Goal: Information Seeking & Learning: Learn about a topic

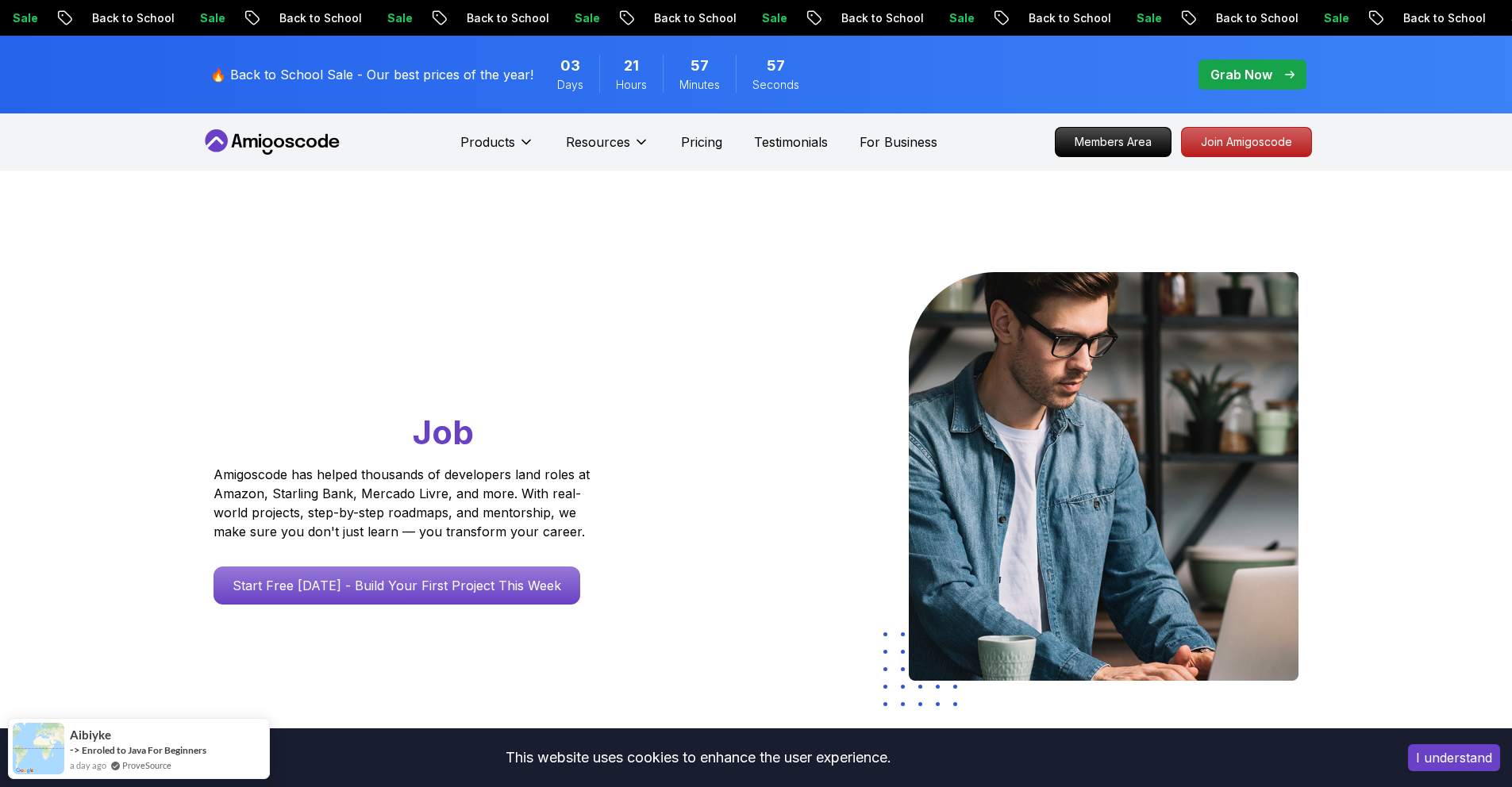
click at [397, 85] on div "🔥 Back to School Sale - Our best prices of the year! 03 Days 21 Hours 57 Minute…" at bounding box center [513, 74] width 615 height 59
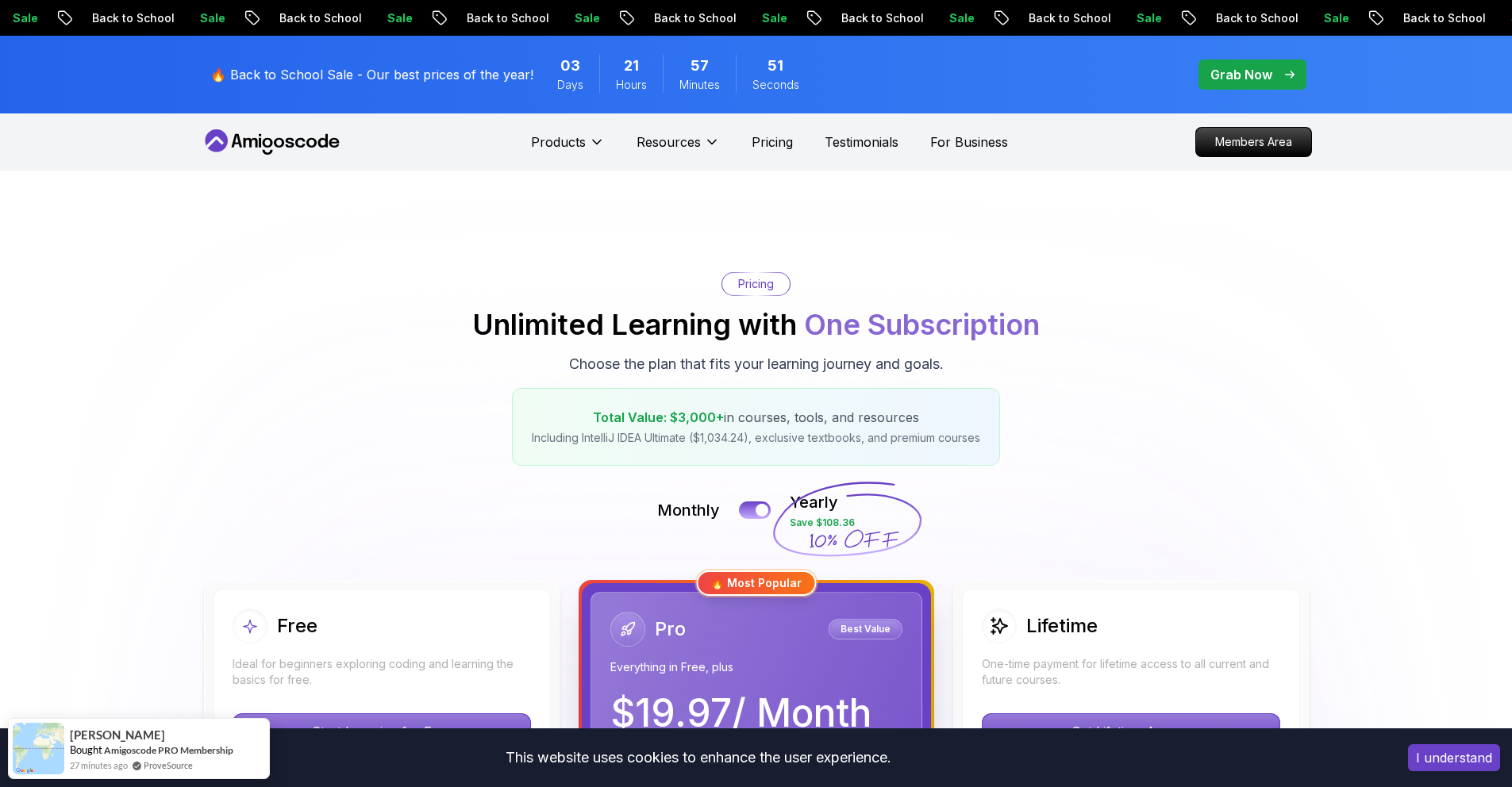
click at [328, 142] on icon at bounding box center [273, 142] width 143 height 25
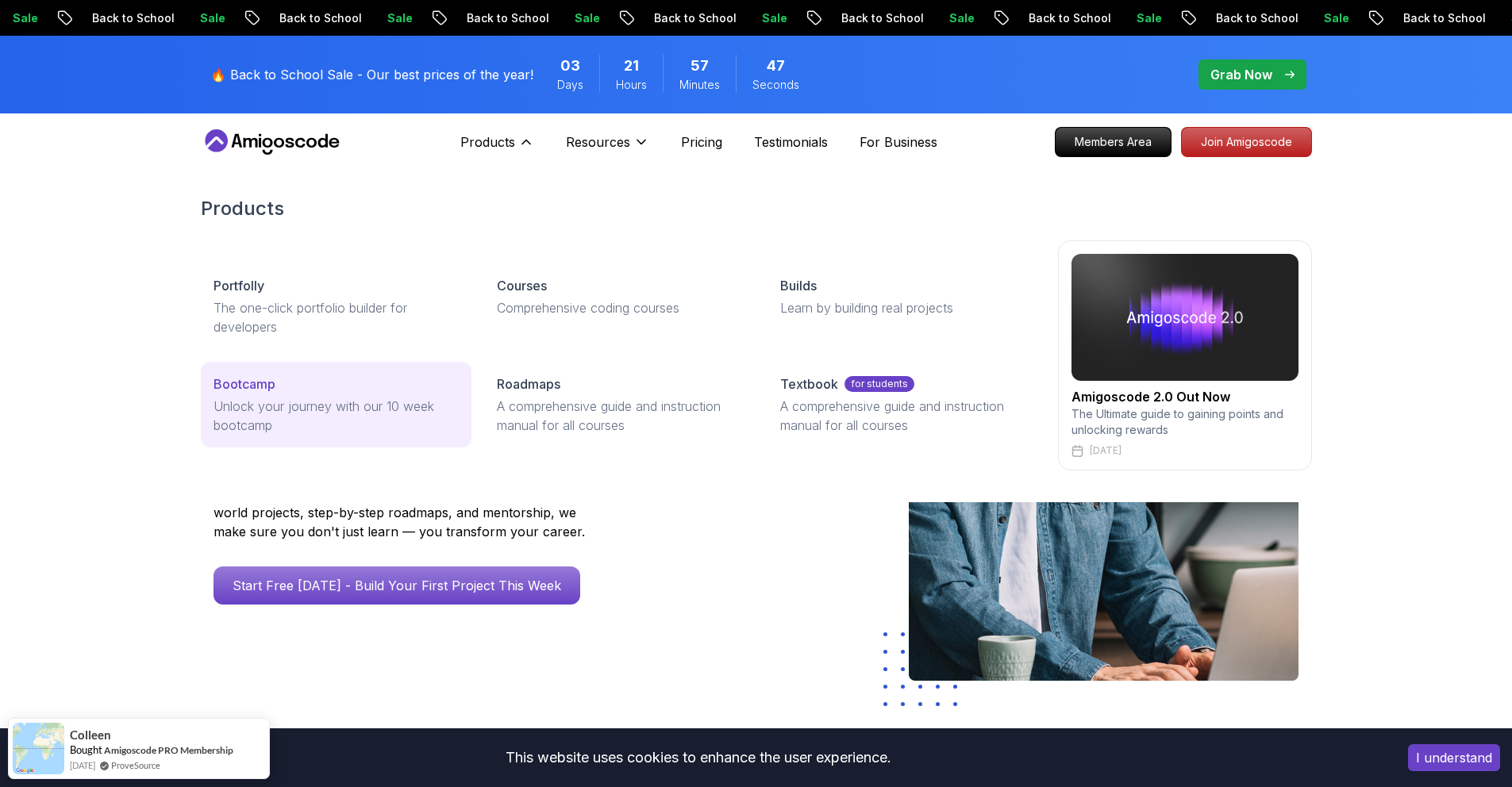
click at [305, 376] on div "Bootcamp" at bounding box center [335, 384] width 245 height 19
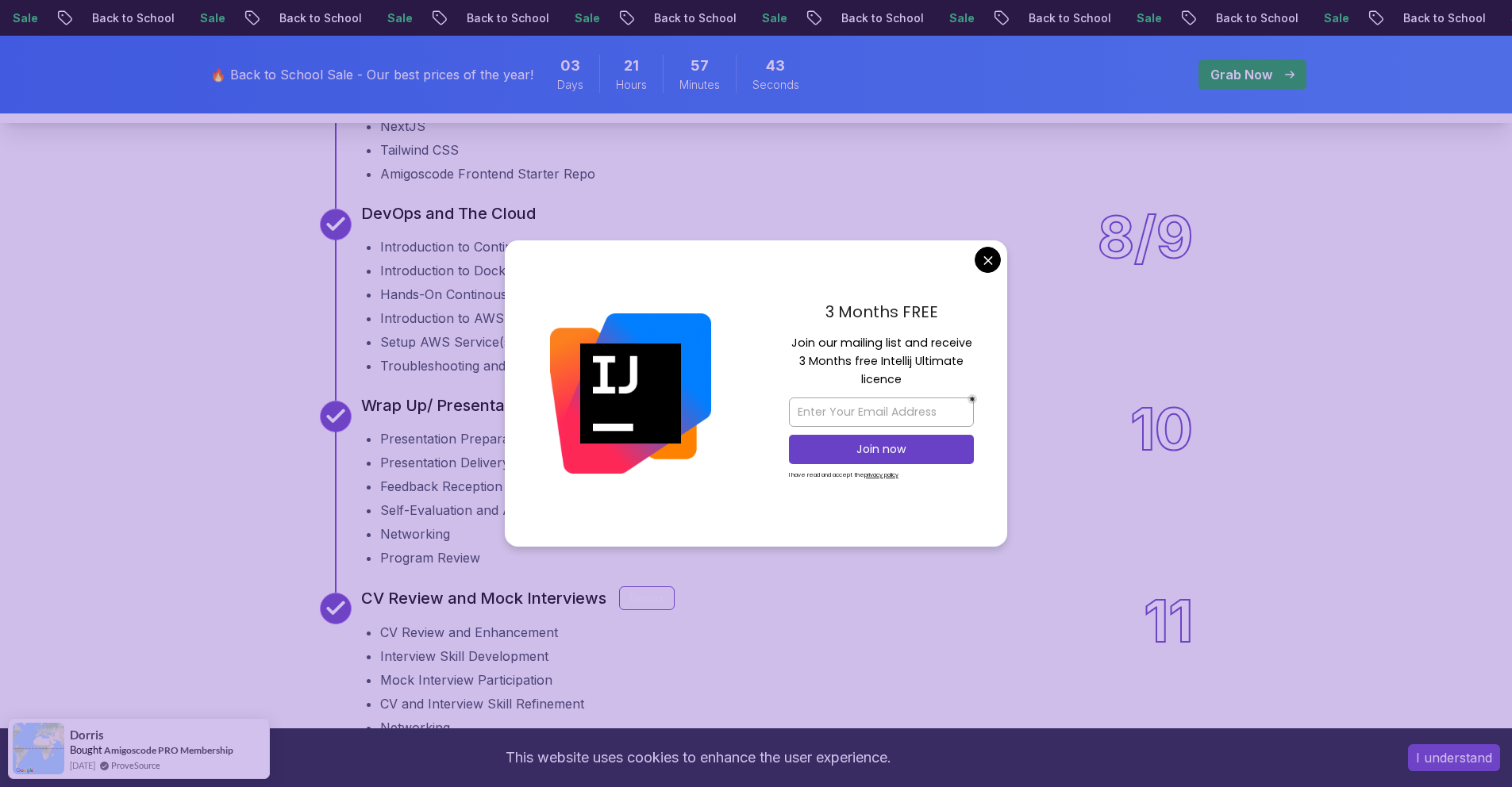
scroll to position [2454, 0]
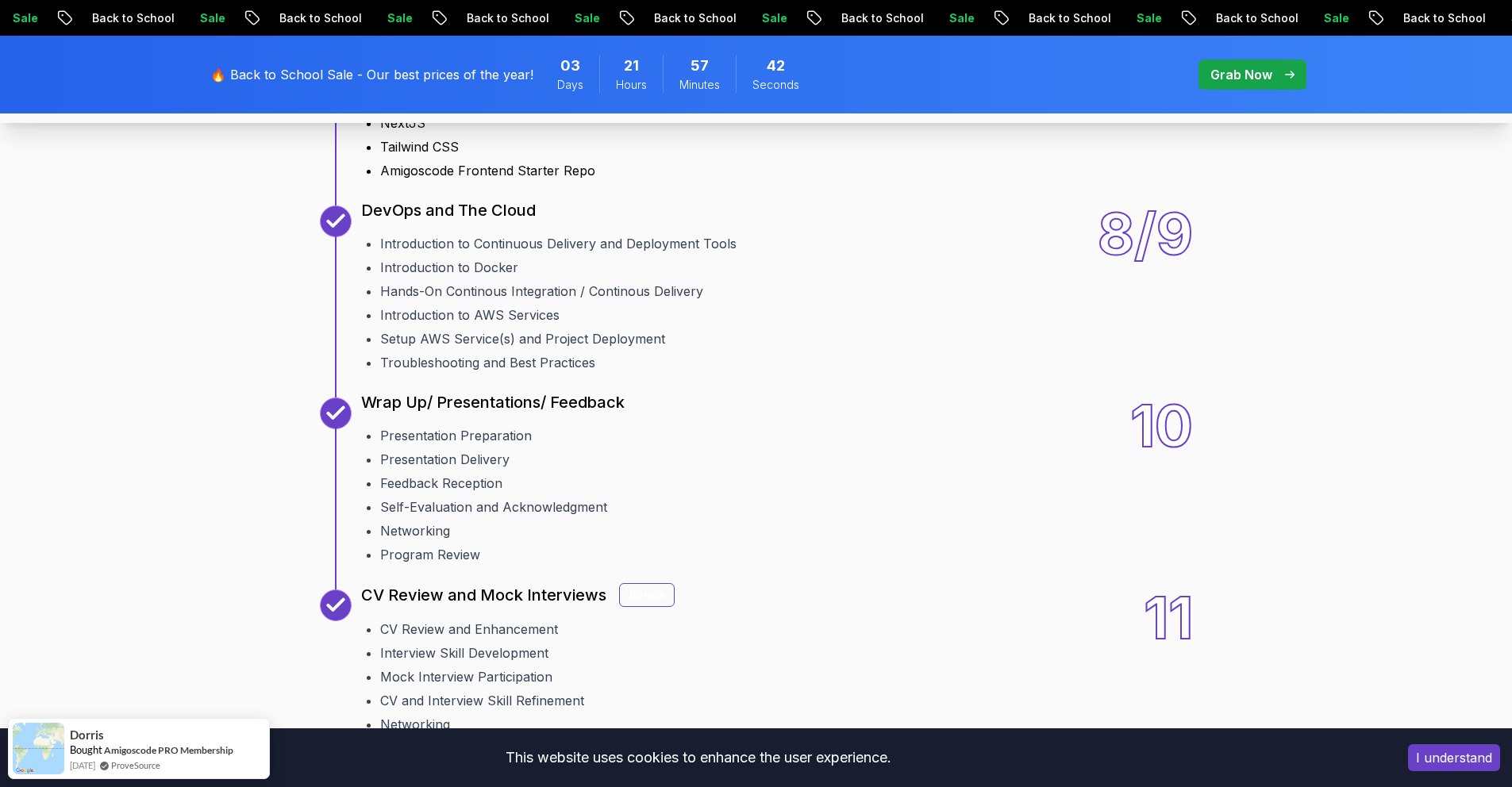
click at [1481, 762] on button "I understand" at bounding box center [1453, 758] width 92 height 27
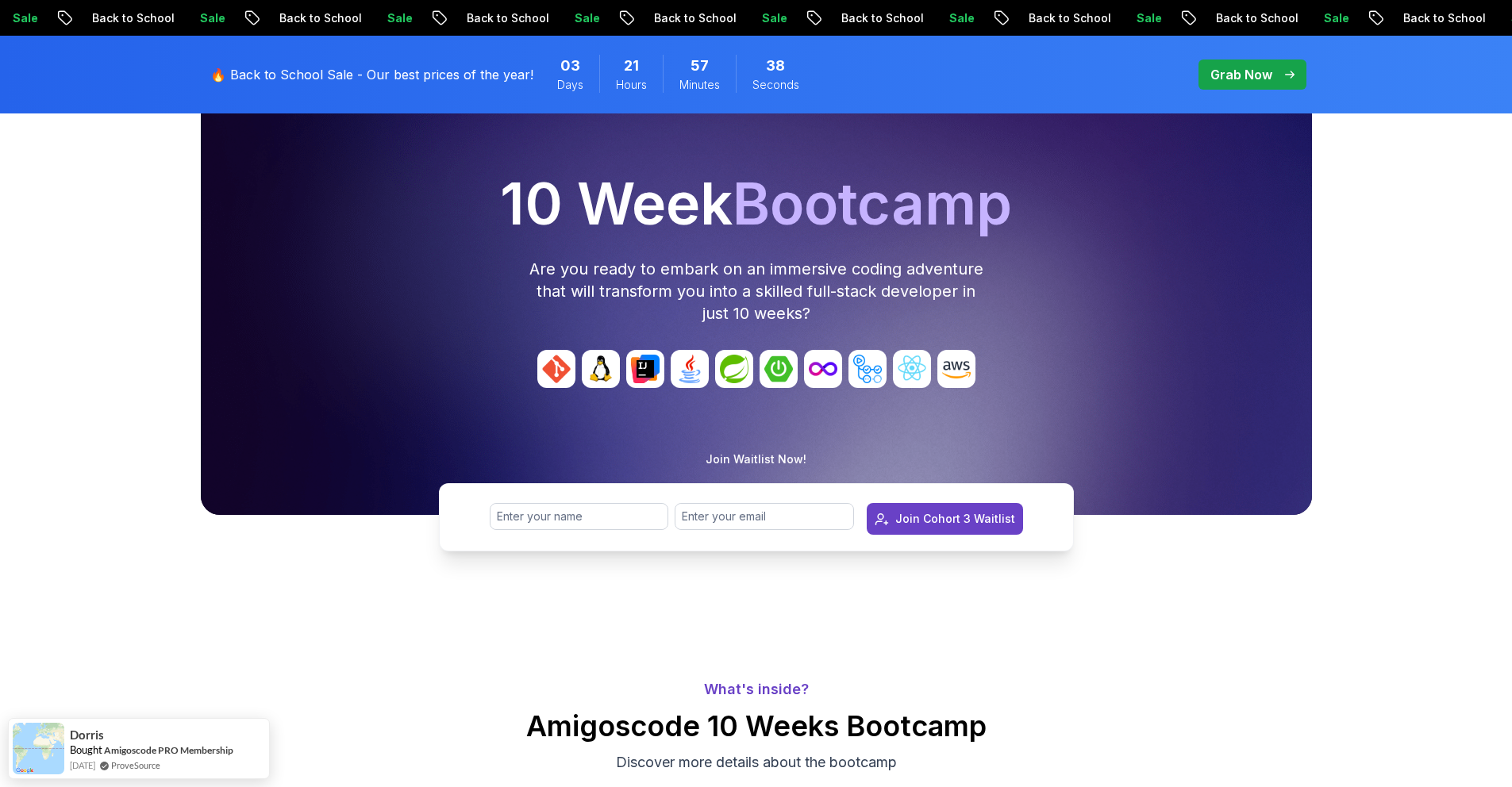
scroll to position [0, 0]
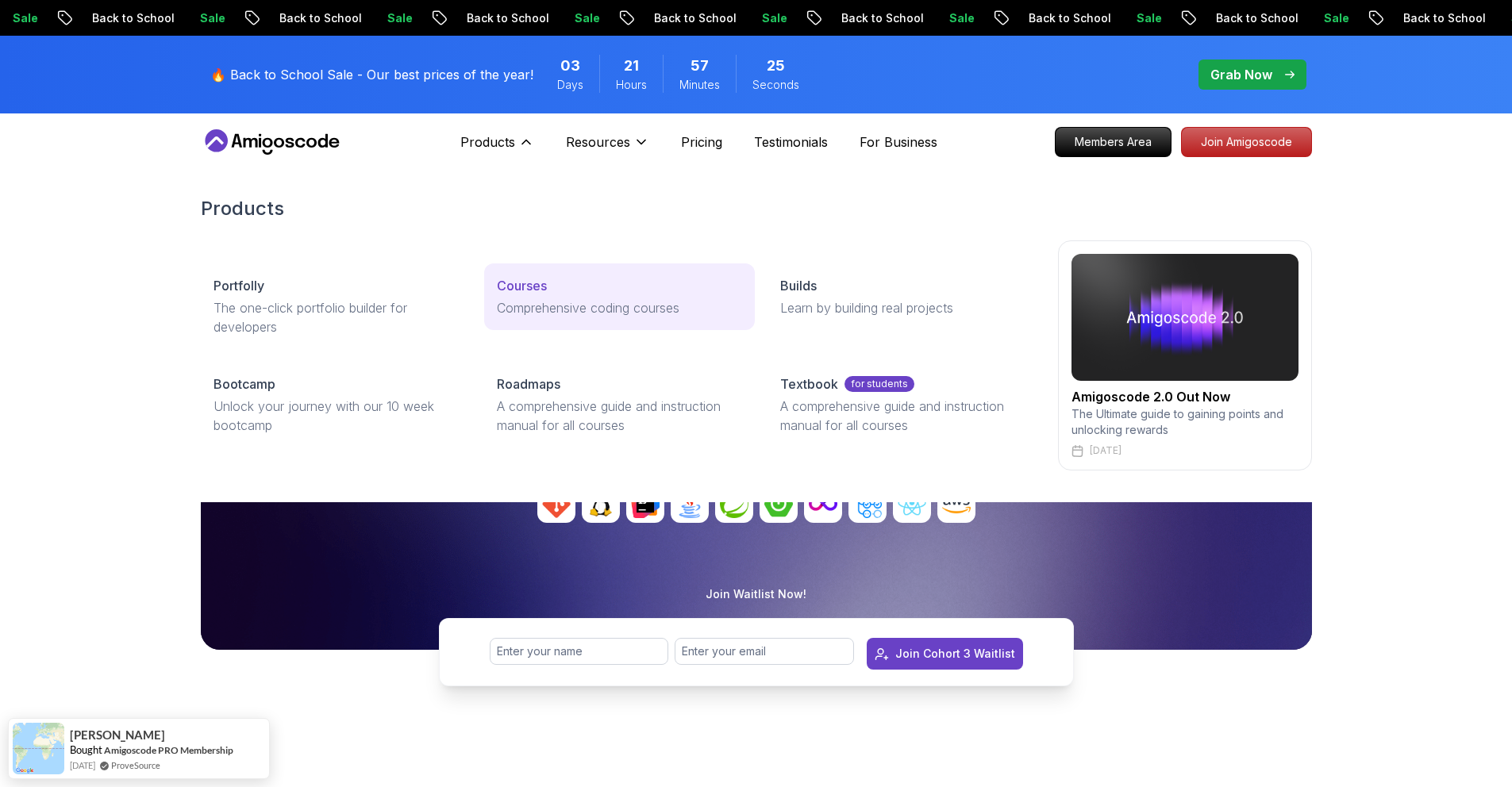
click at [514, 306] on p "Comprehensive coding courses" at bounding box center [619, 308] width 245 height 19
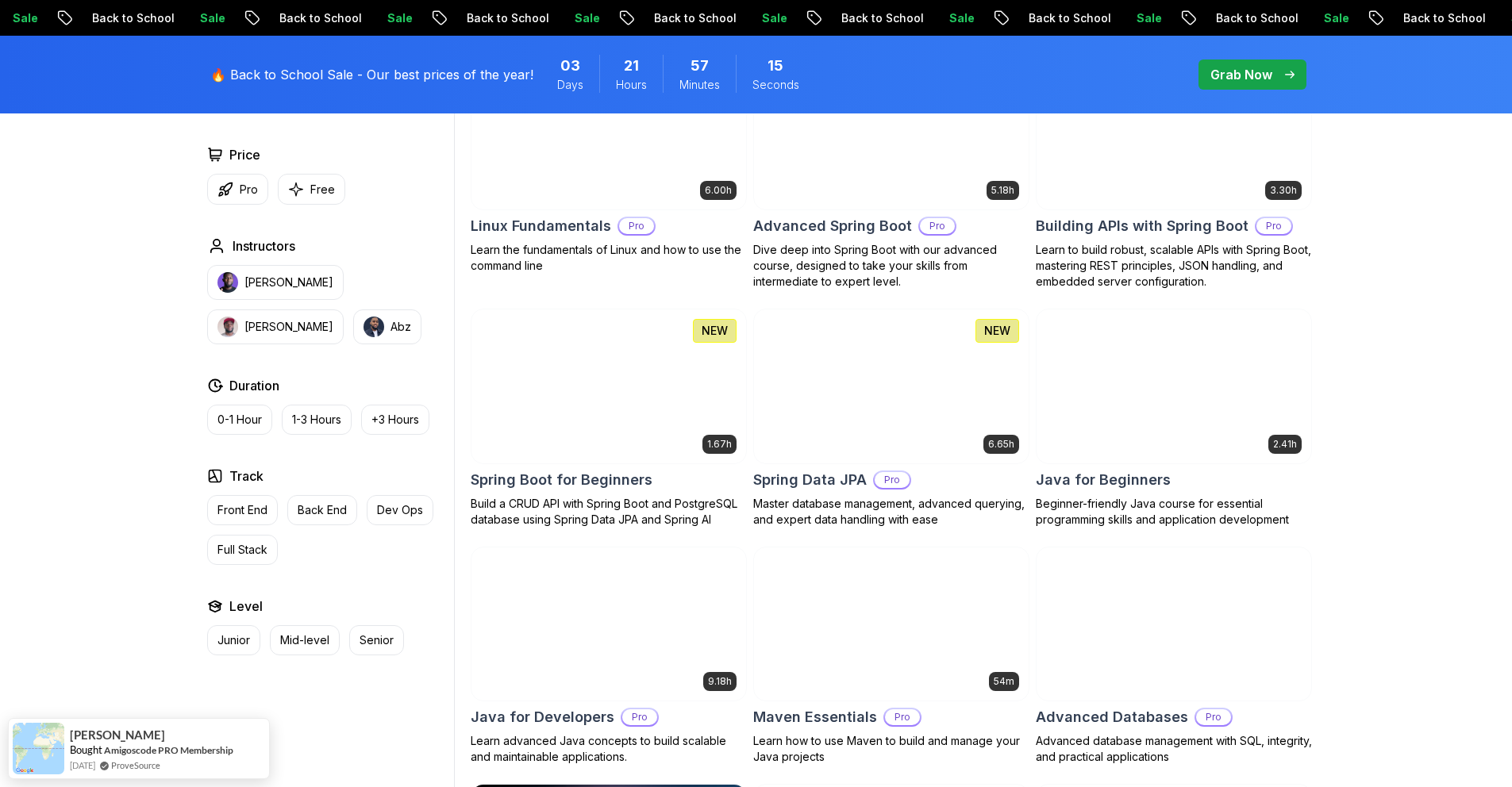
scroll to position [565, 0]
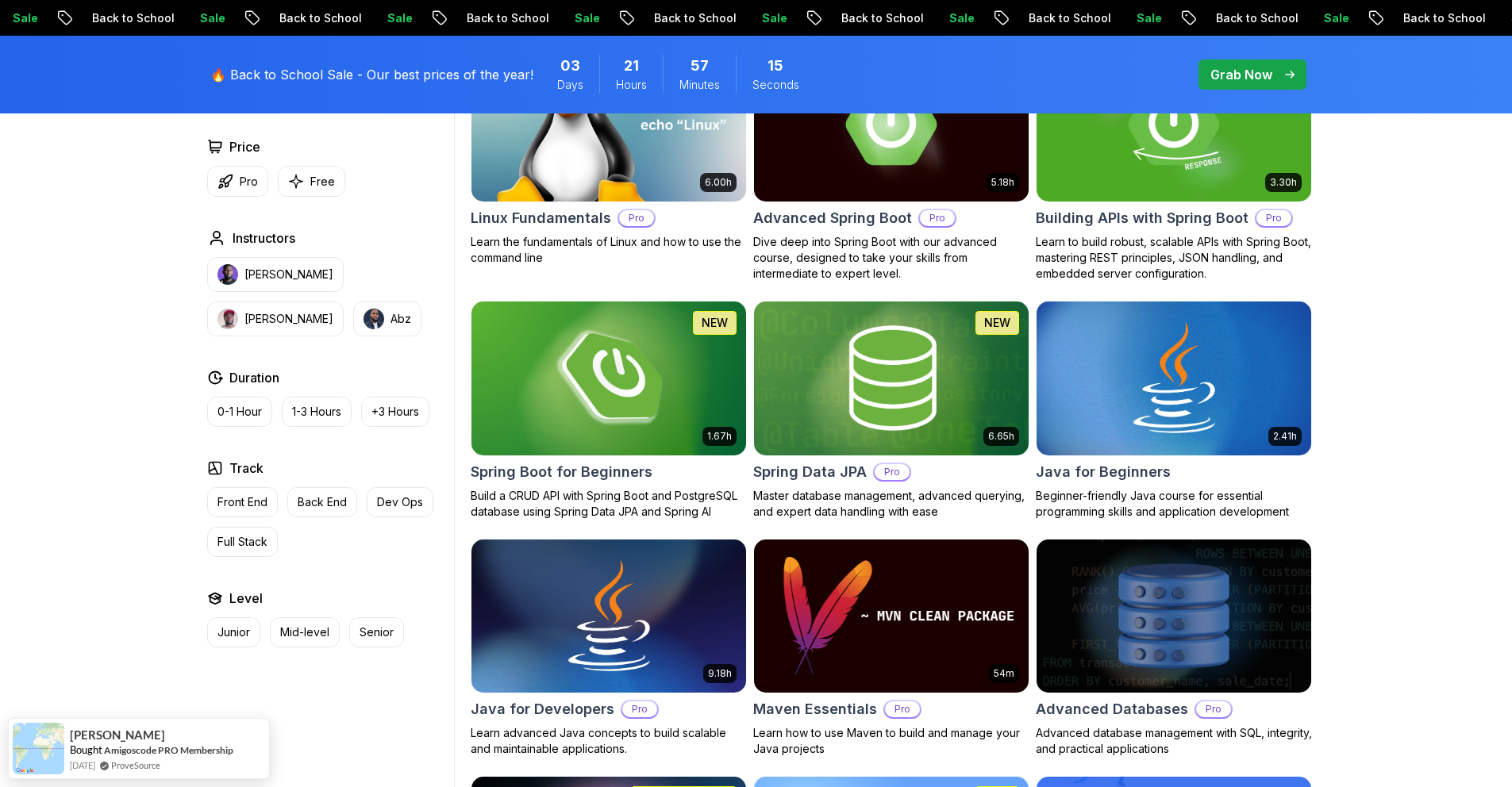
click at [558, 424] on img at bounding box center [608, 379] width 288 height 161
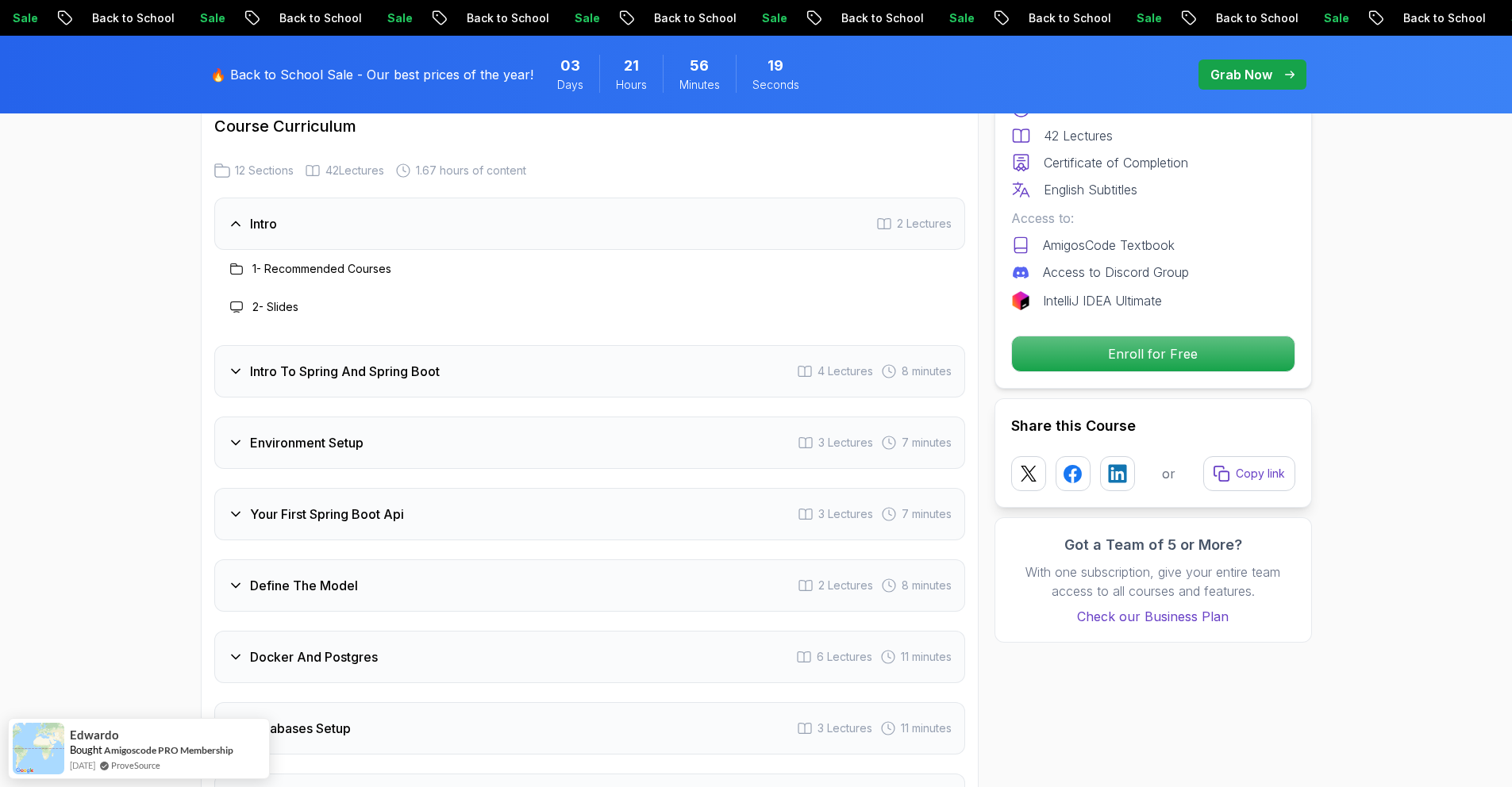
scroll to position [1960, 0]
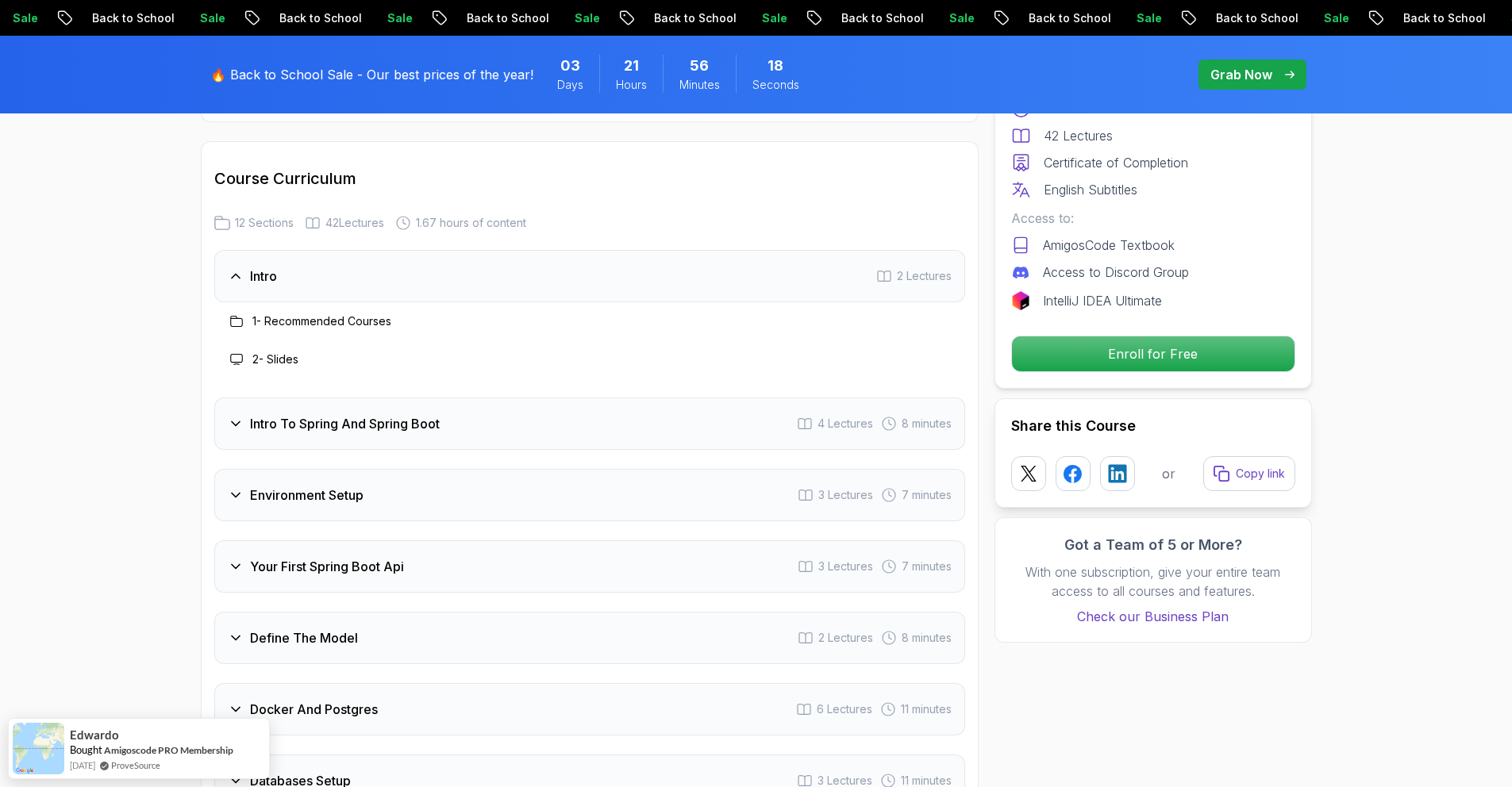
click at [399, 414] on h3 "Intro To Spring And Spring Boot" at bounding box center [344, 424] width 189 height 19
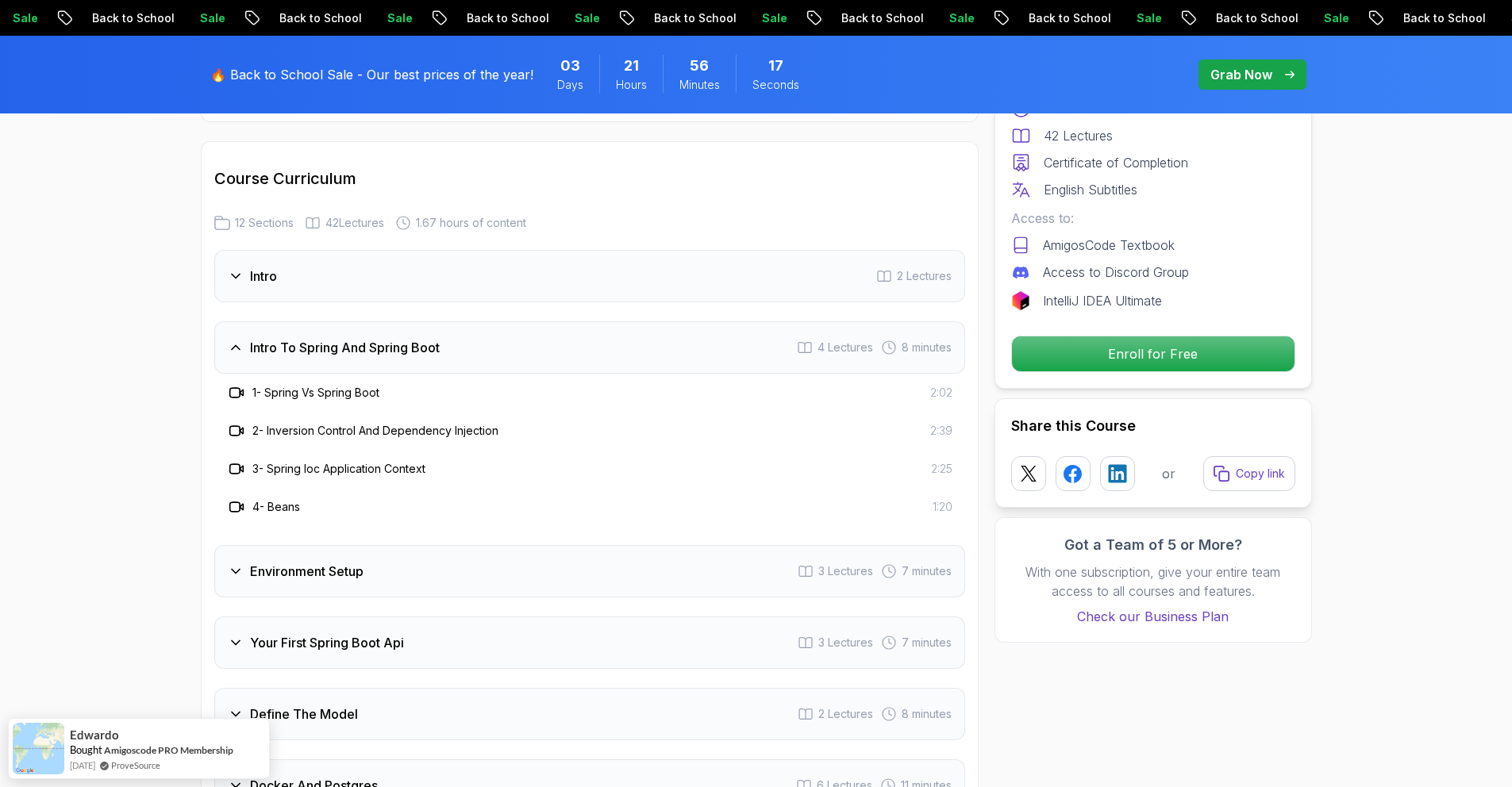
click at [389, 338] on h3 "Intro To Spring And Spring Boot" at bounding box center [344, 347] width 189 height 19
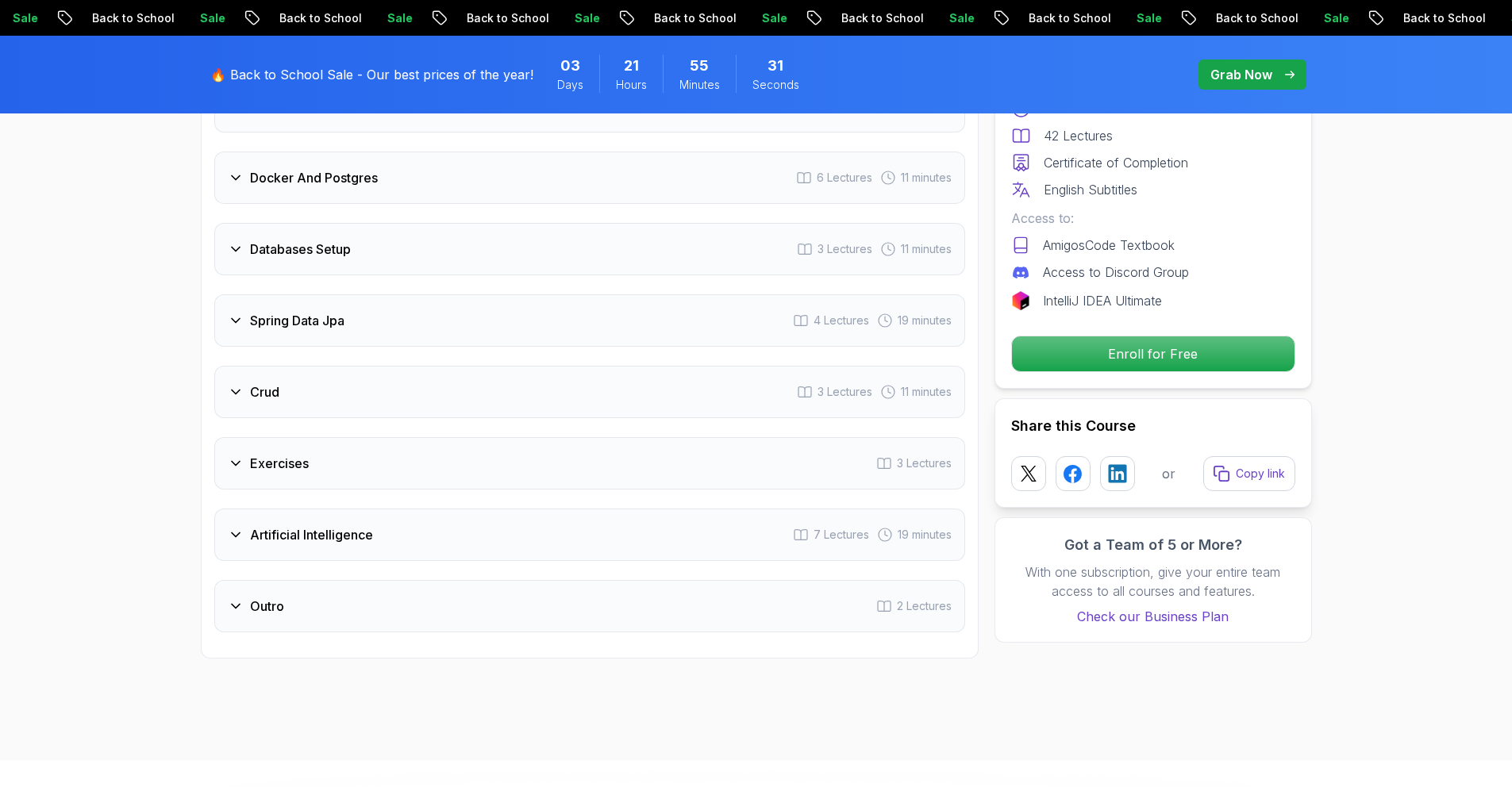
scroll to position [2417, 0]
click at [566, 308] on div "Spring Data Jpa 4 Lectures 19 minutes" at bounding box center [589, 320] width 750 height 53
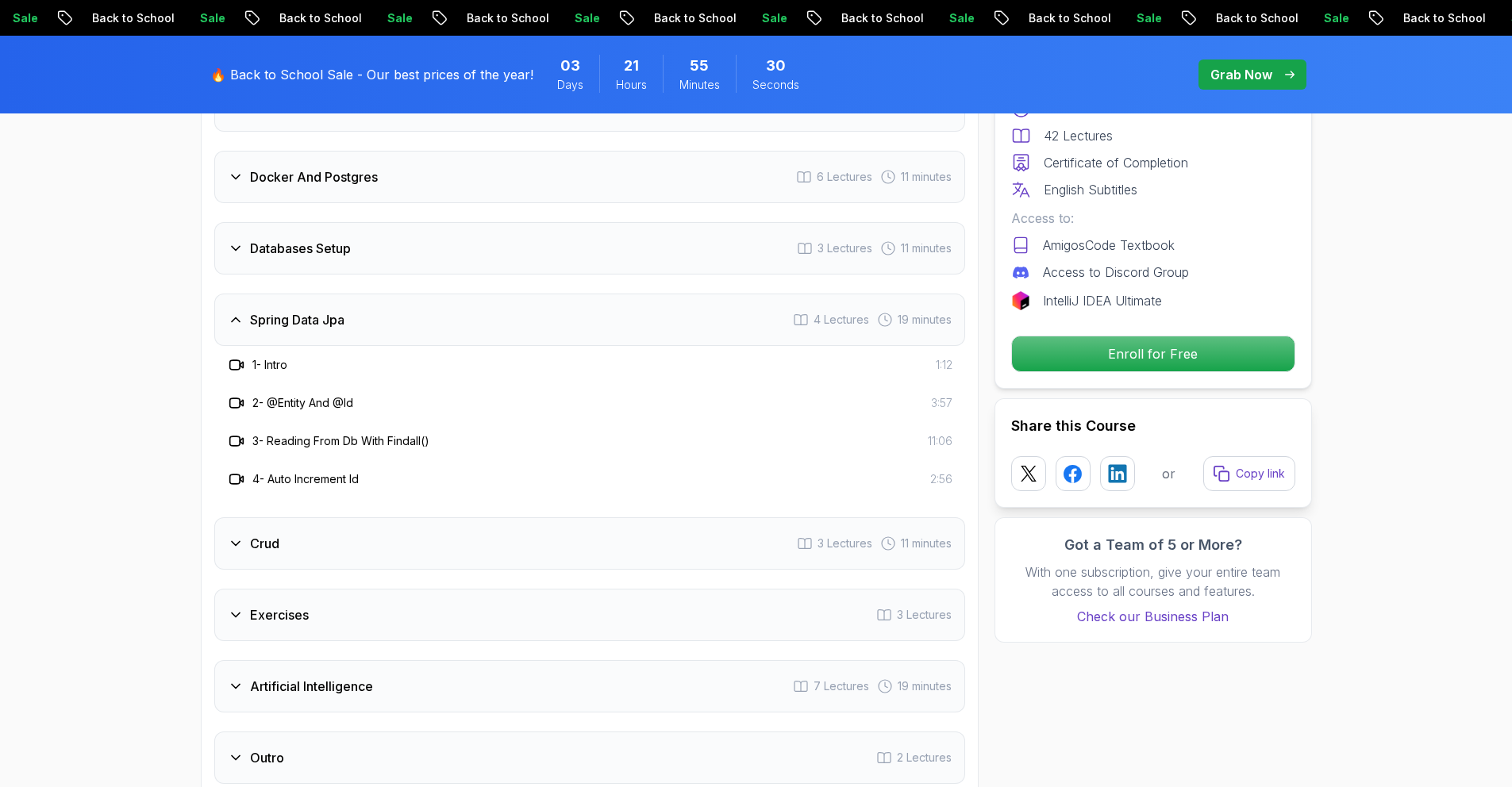
click at [566, 308] on div "Spring Data Jpa 4 Lectures 19 minutes" at bounding box center [589, 320] width 750 height 53
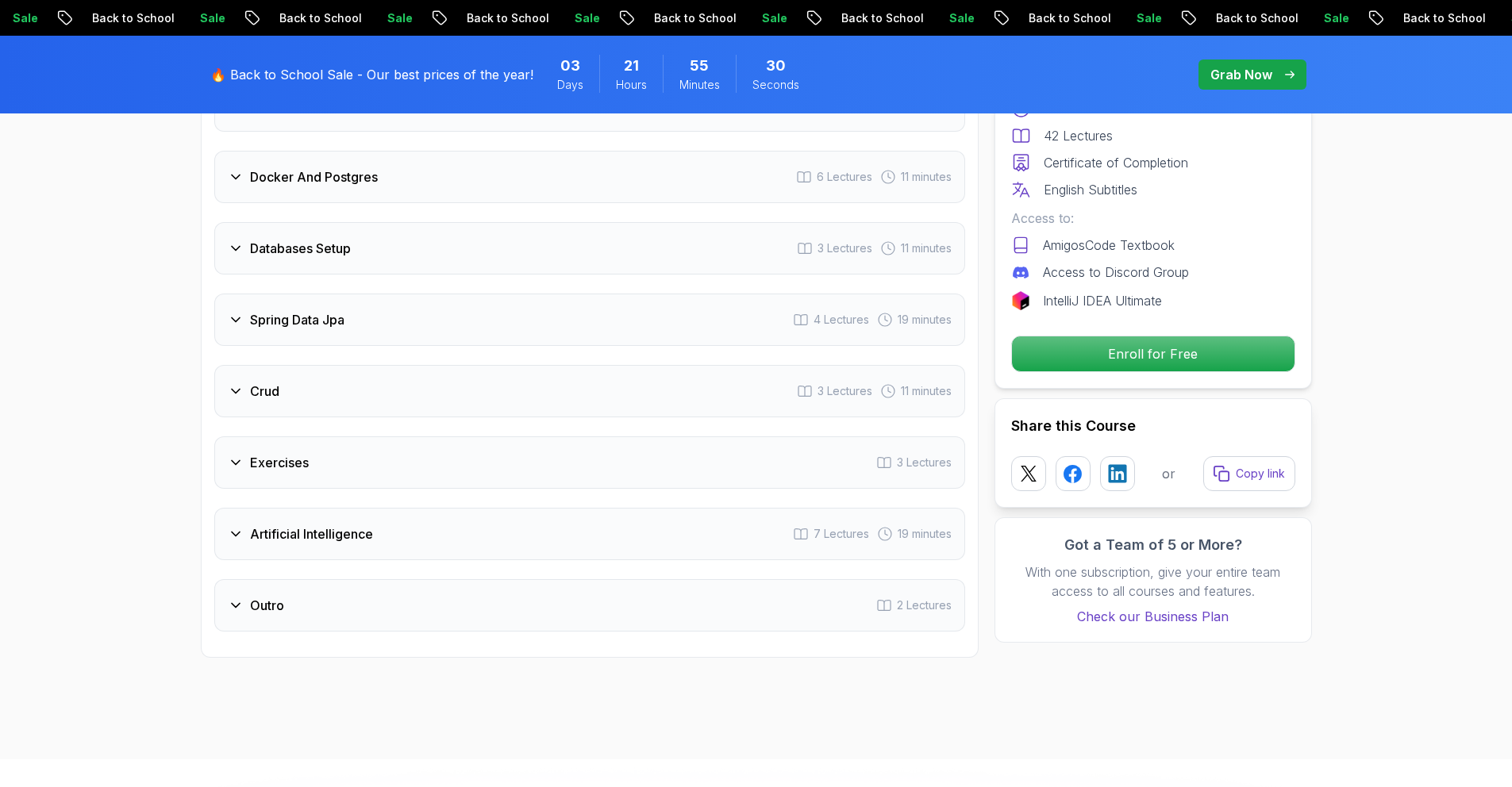
scroll to position [2403, 0]
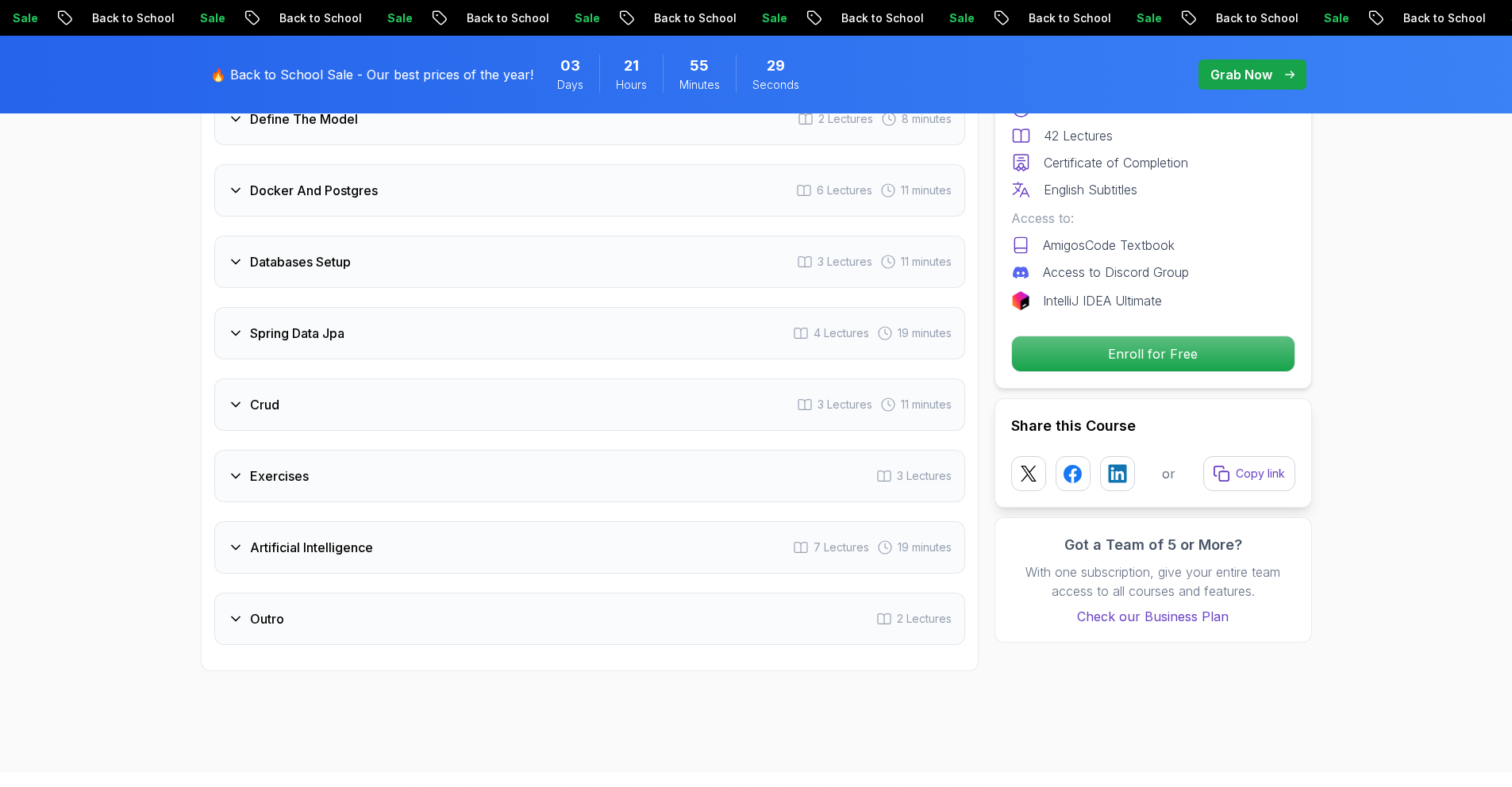
click at [504, 387] on div "Crud 3 Lectures 11 minutes" at bounding box center [589, 405] width 750 height 53
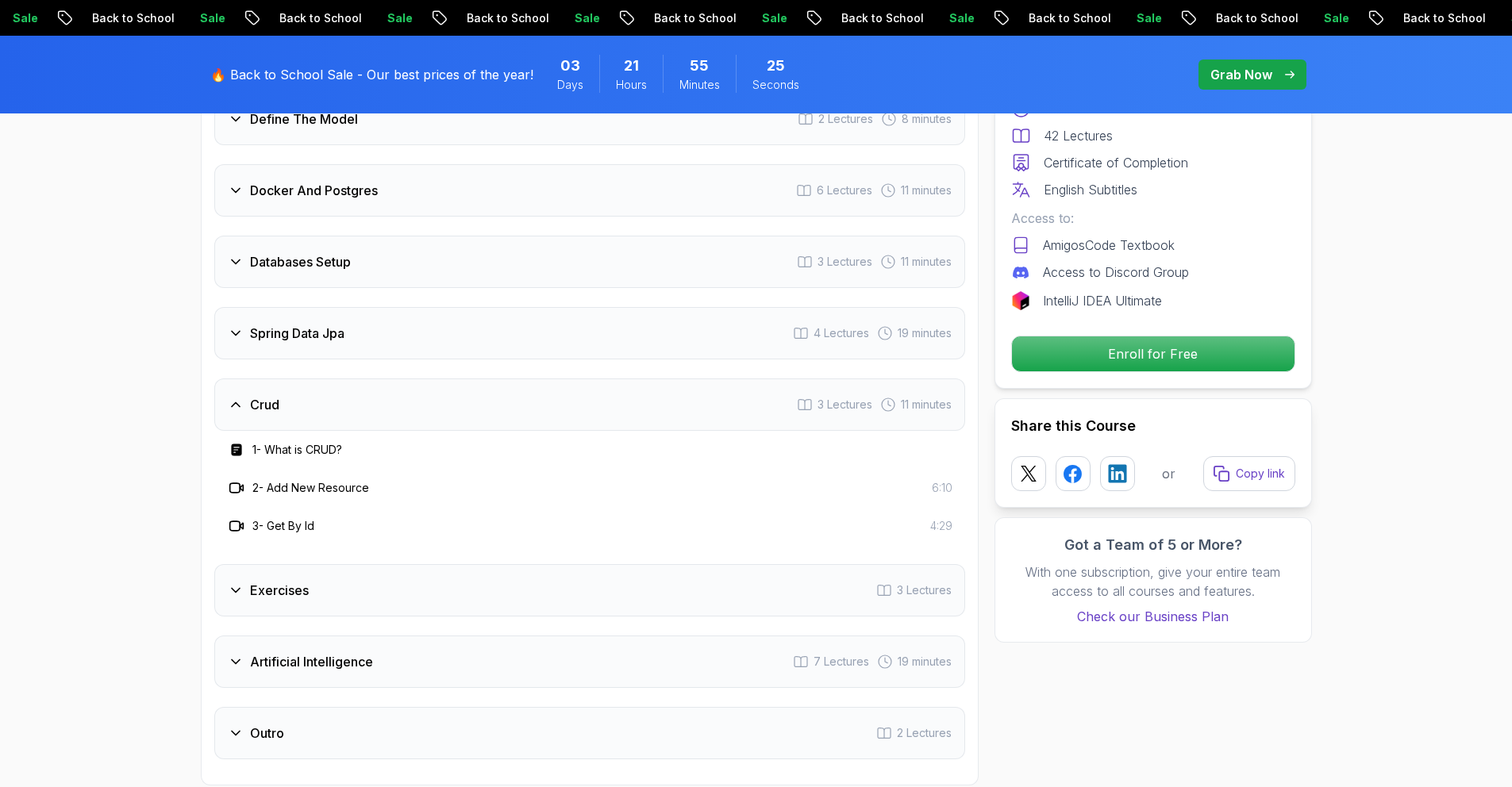
click at [475, 565] on div "Exercises 3 Lectures" at bounding box center [589, 591] width 750 height 53
click at [467, 464] on div "Exercises 3 Lectures" at bounding box center [589, 476] width 750 height 53
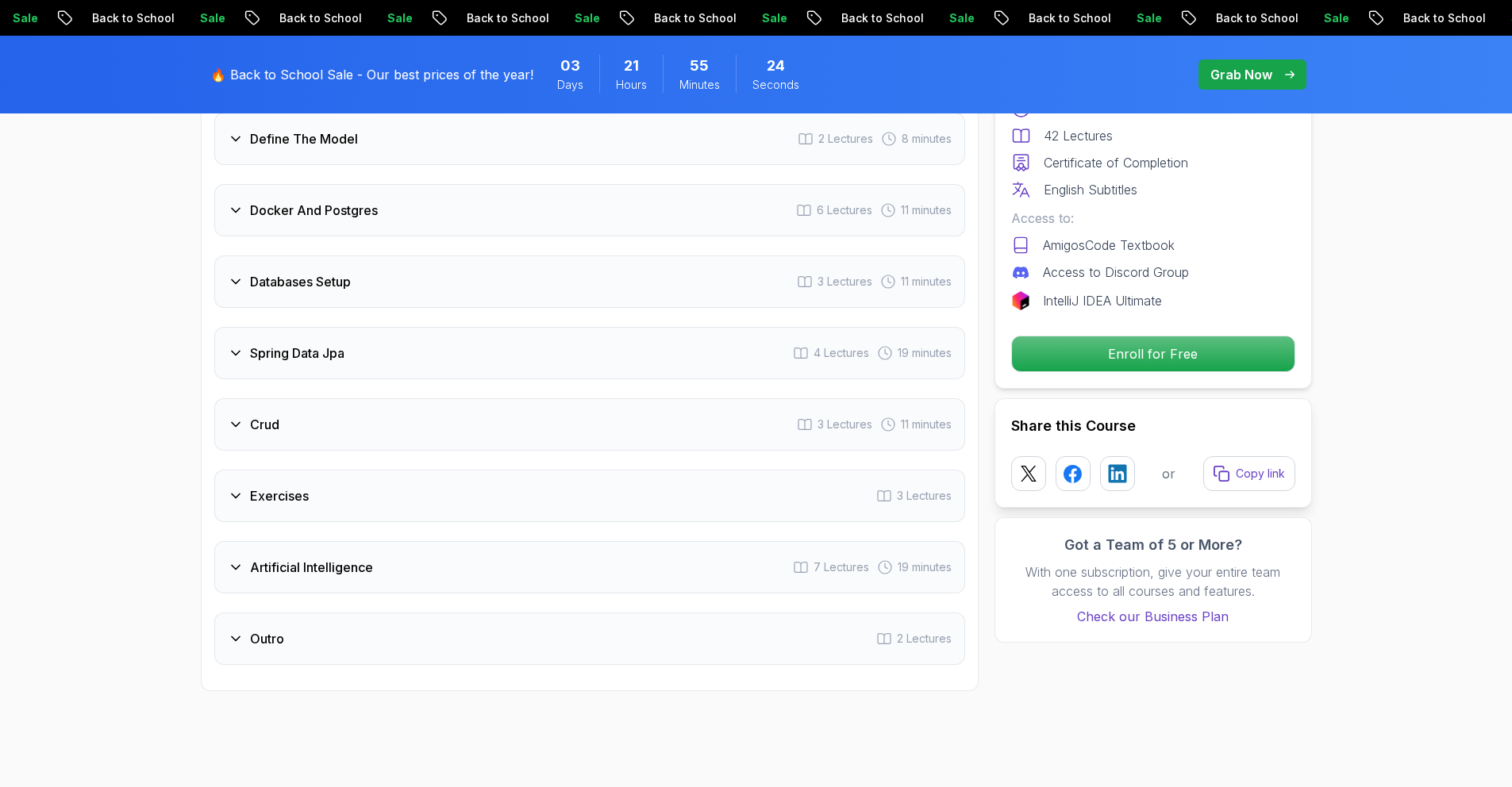
scroll to position [2381, 0]
click at [467, 544] on div "Artificial Intelligence 7 Lectures 19 minutes" at bounding box center [589, 571] width 750 height 53
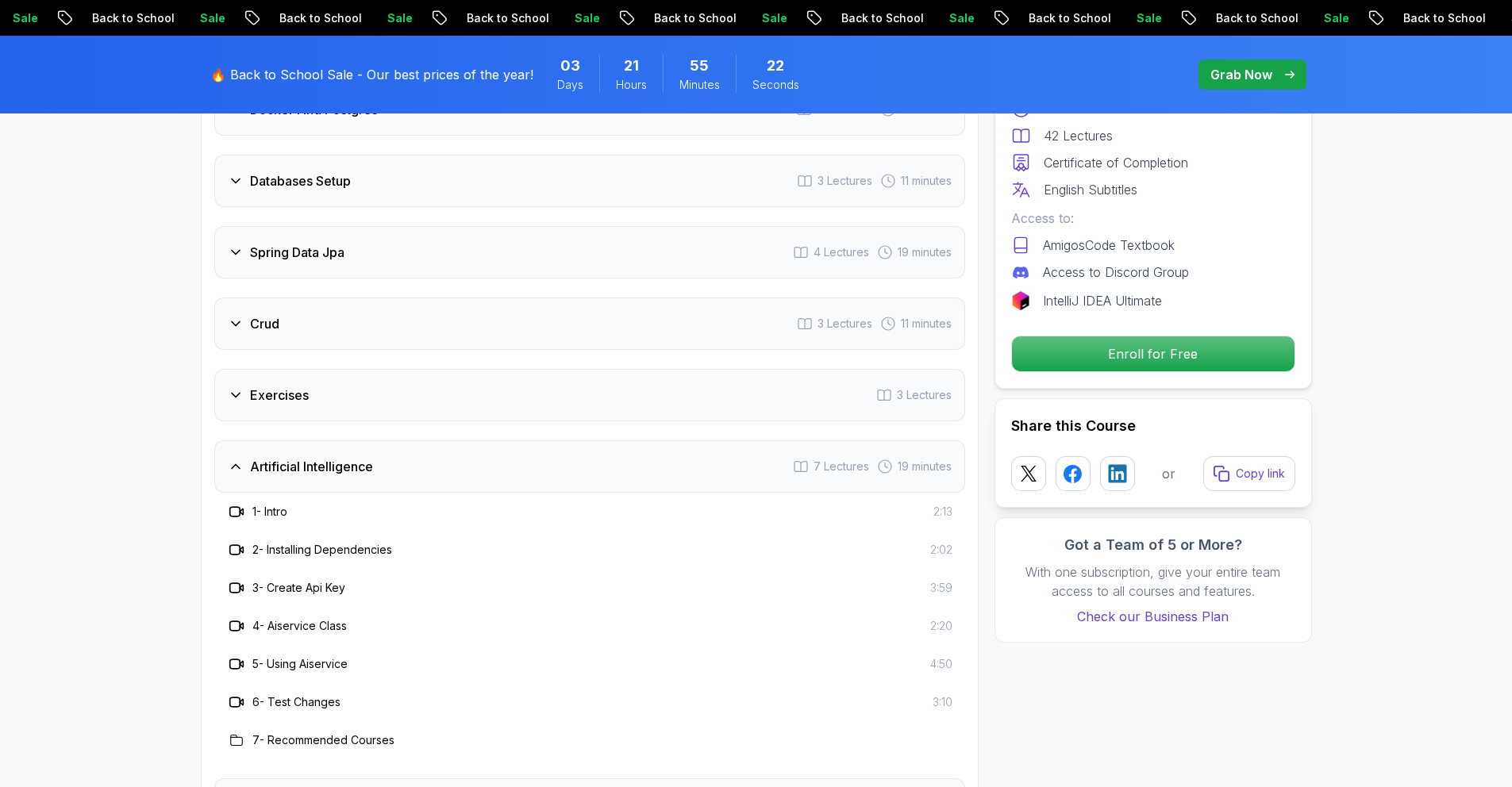
scroll to position [2490, 0]
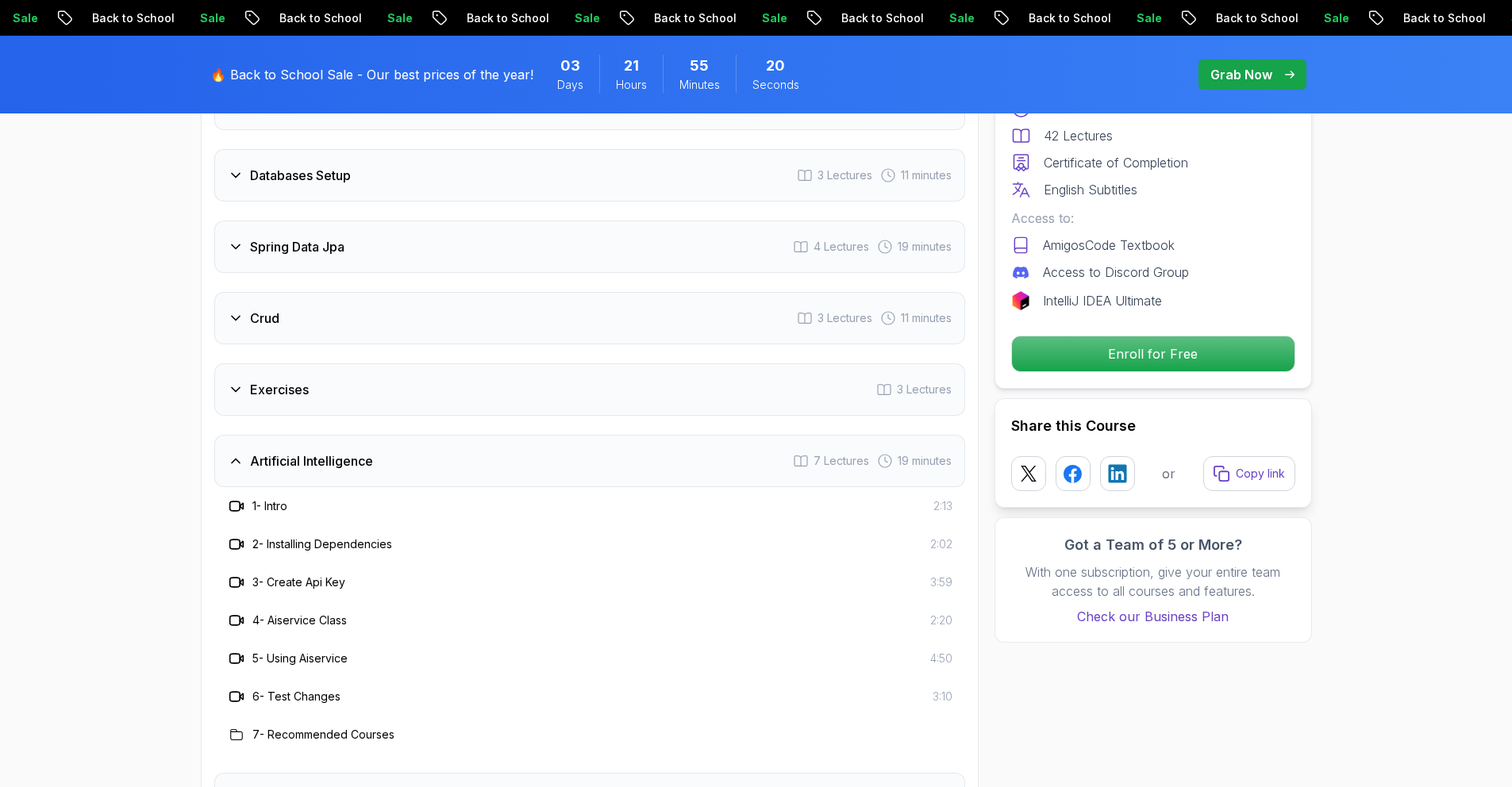
click at [458, 487] on div "1 - Intro 2:13" at bounding box center [589, 506] width 750 height 38
click at [456, 447] on div "Artificial Intelligence 7 Lectures 19 minutes" at bounding box center [589, 461] width 750 height 53
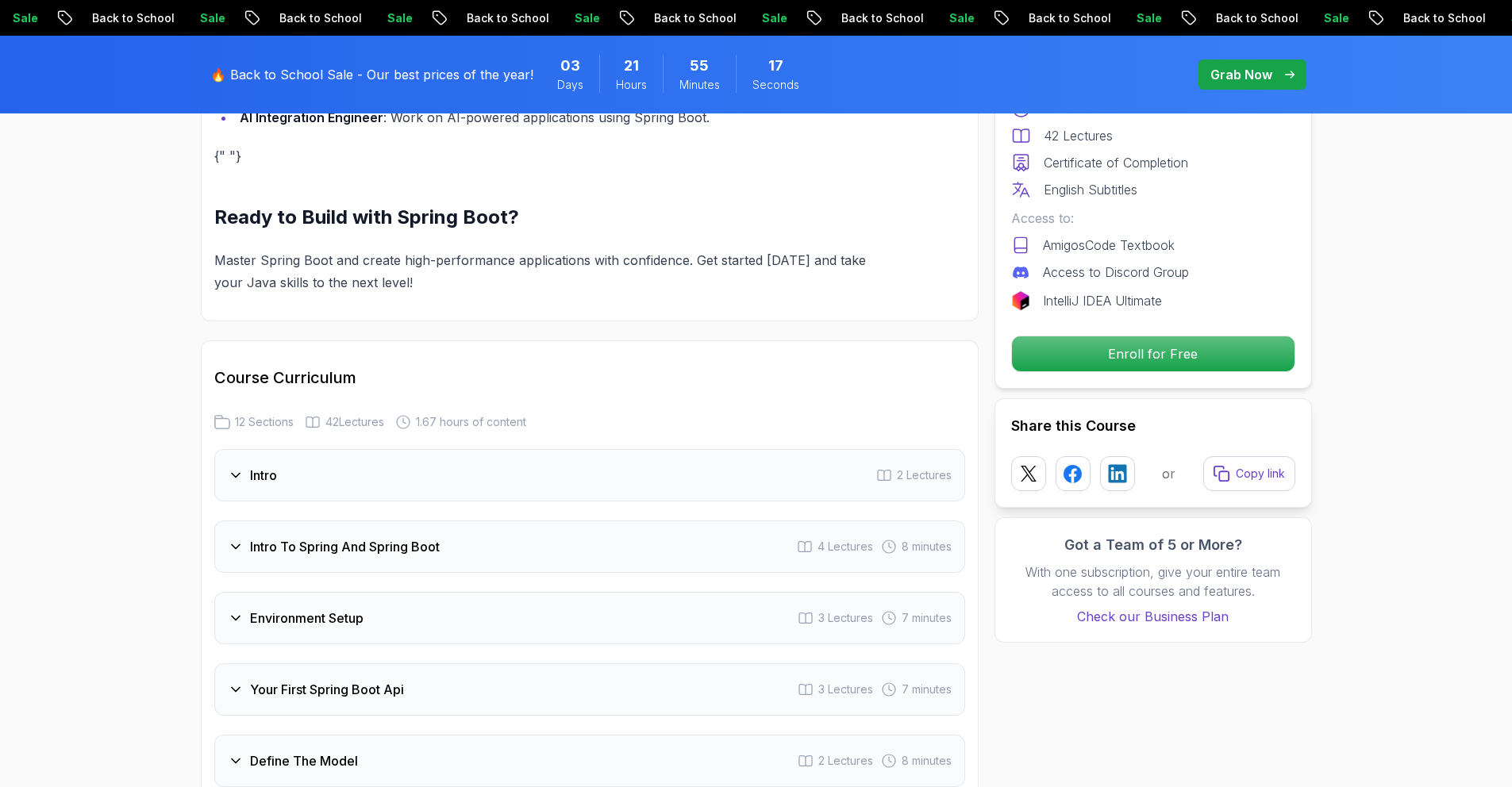
scroll to position [1760, 0]
click at [456, 451] on div "Intro 2 Lectures" at bounding box center [589, 477] width 750 height 53
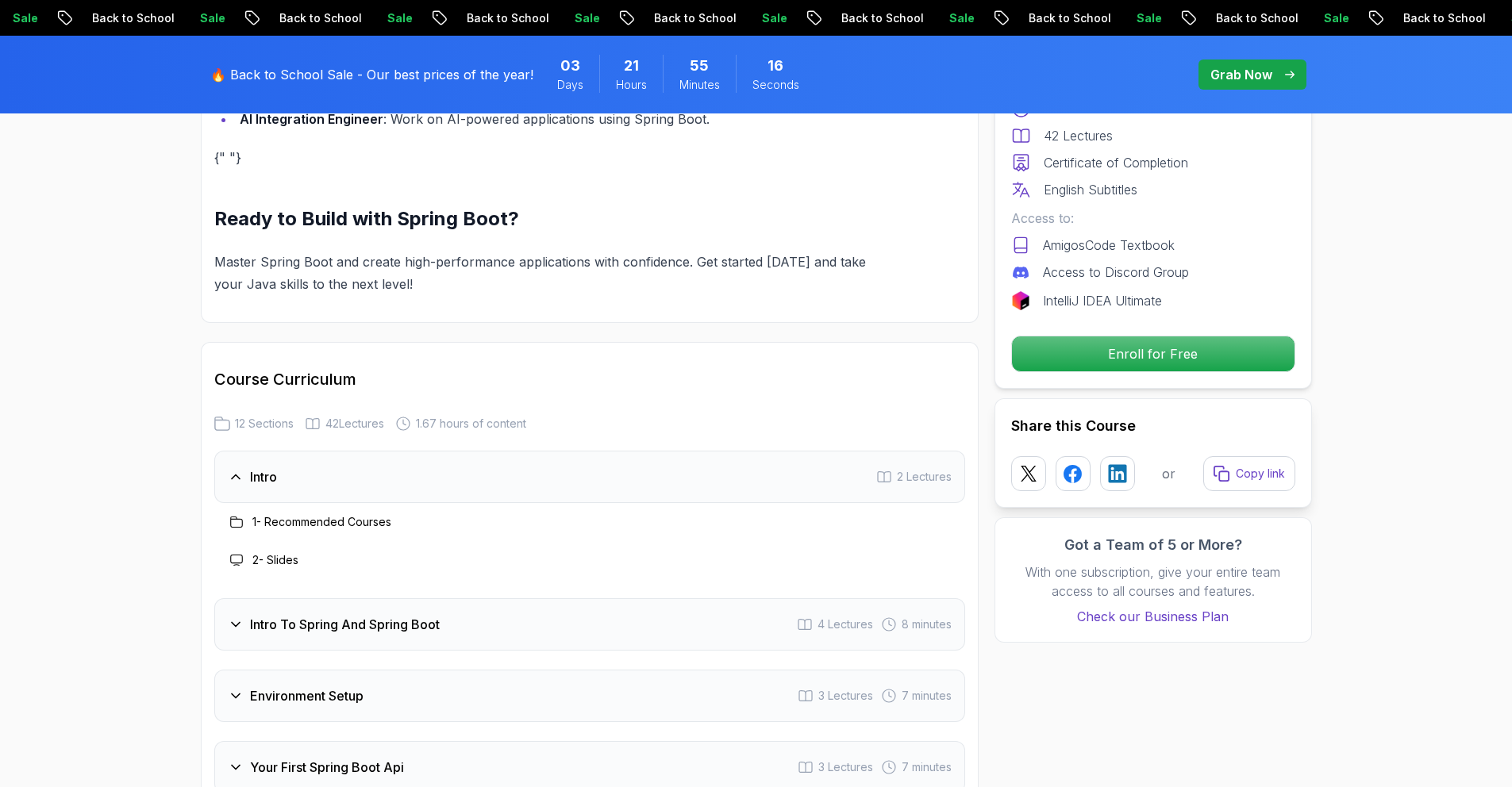
click at [456, 451] on div "Intro 2 Lectures" at bounding box center [589, 477] width 750 height 53
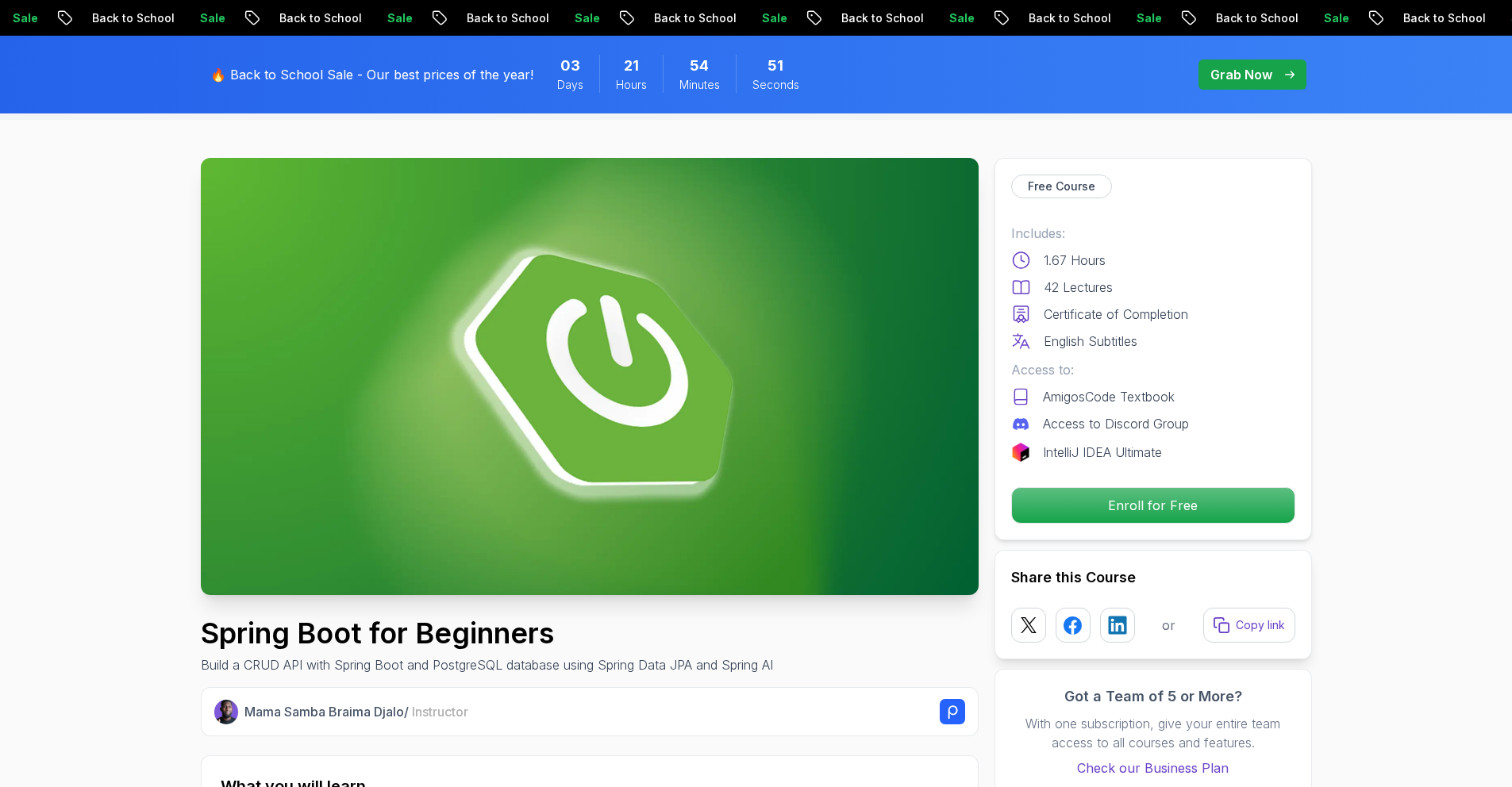
scroll to position [0, 0]
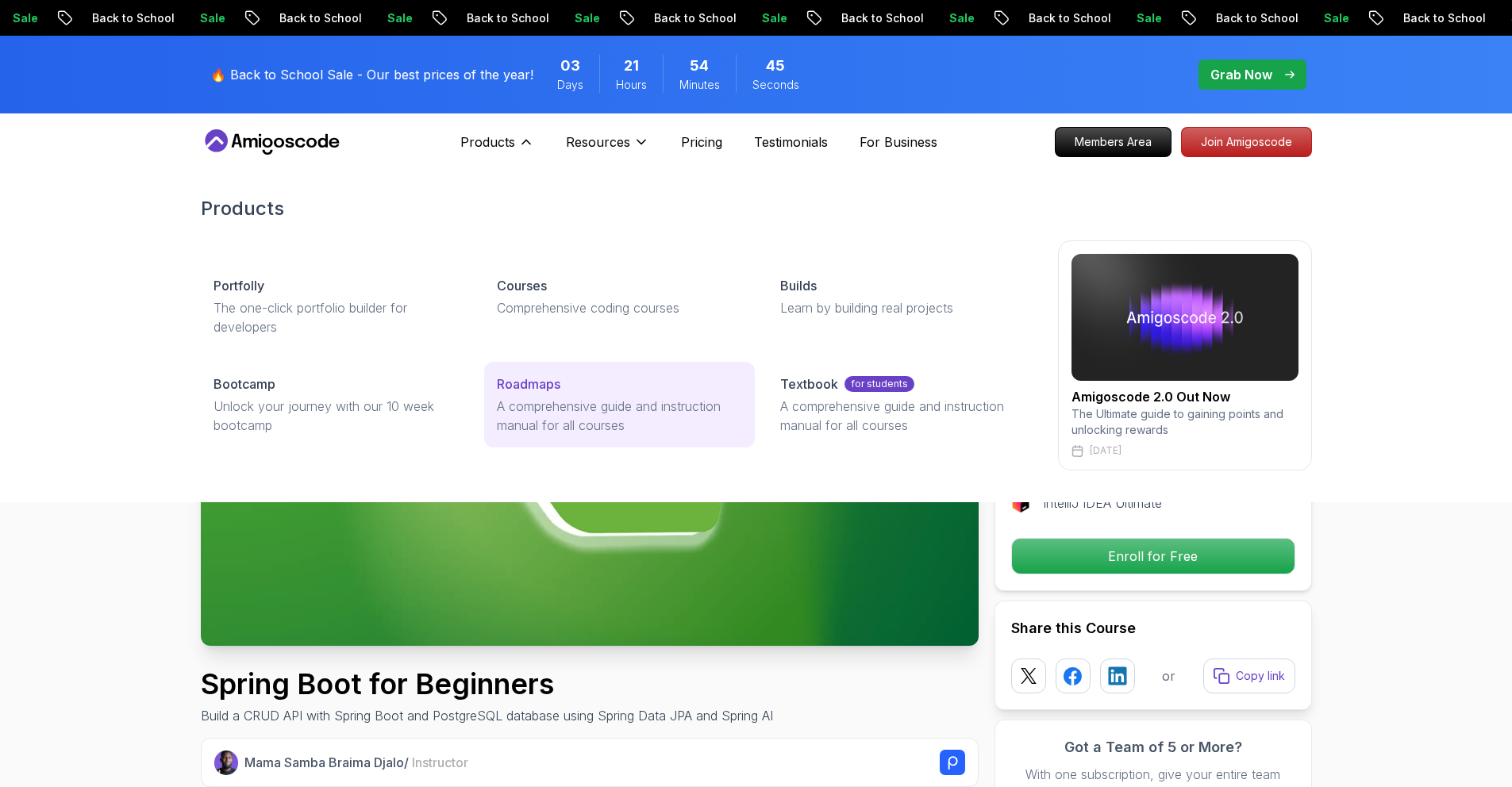
click at [494, 396] on link "Roadmaps A comprehensive guide and instruction manual for all courses" at bounding box center [619, 404] width 271 height 86
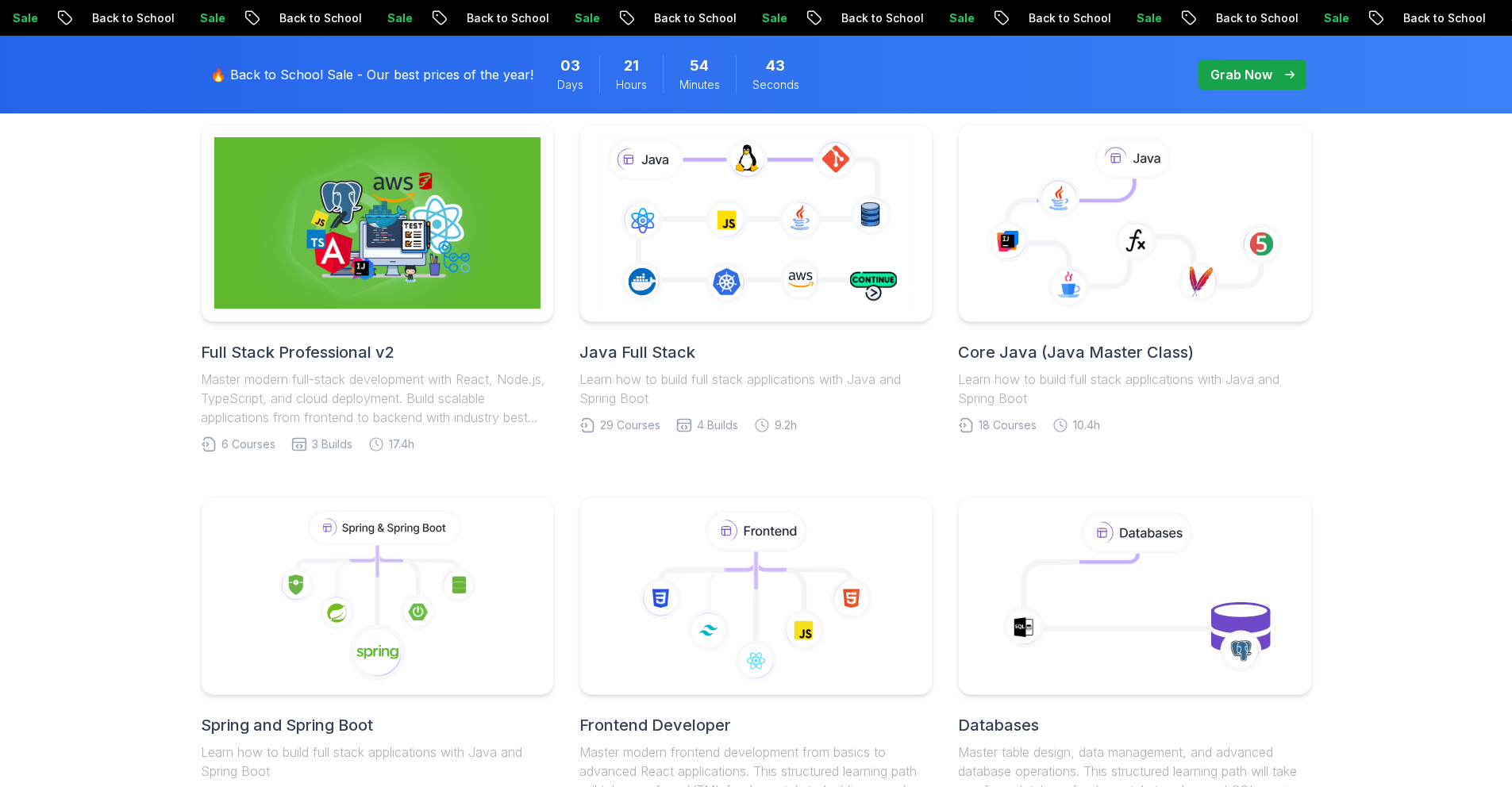
scroll to position [422, 0]
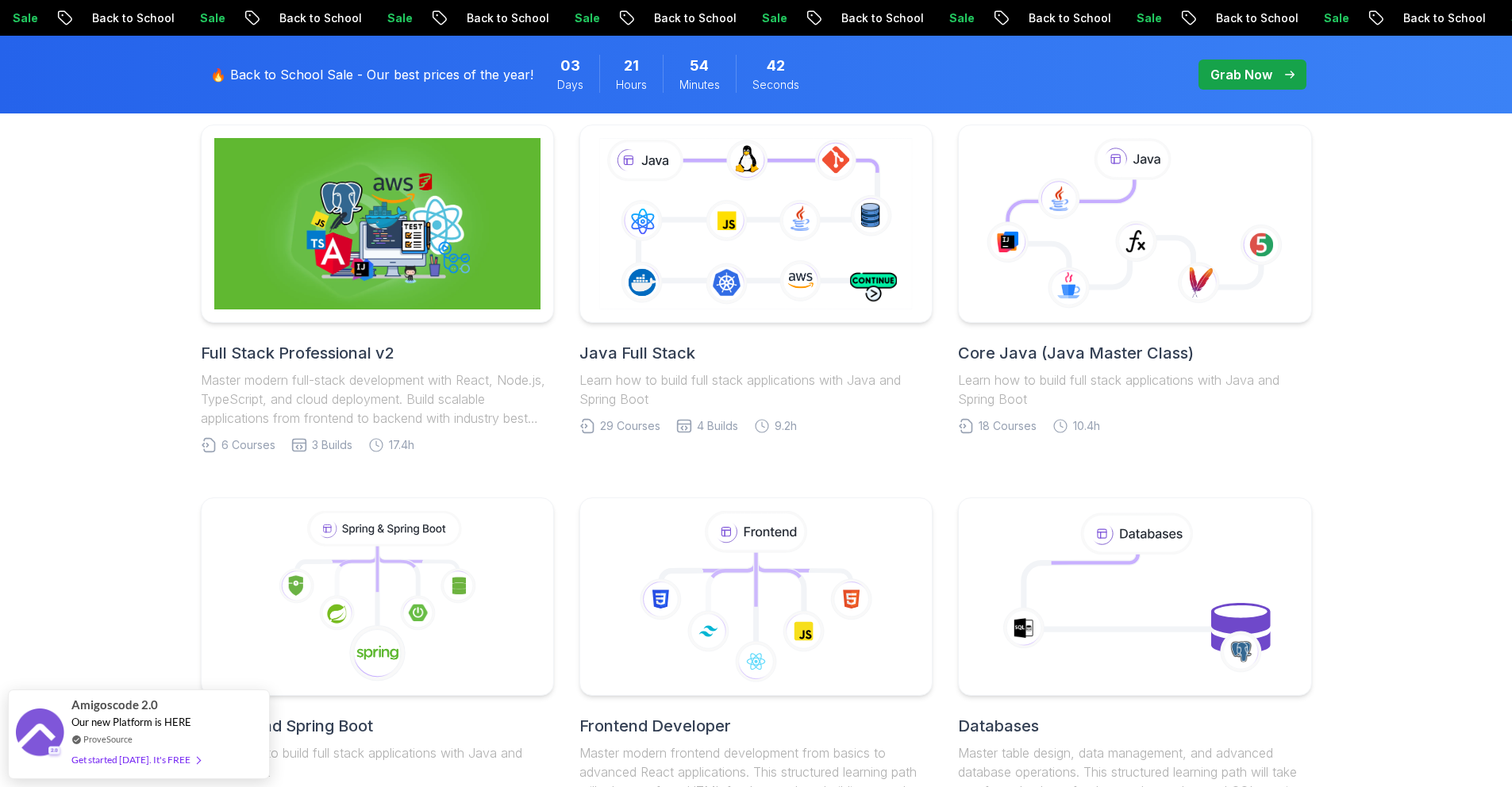
click at [500, 385] on p "Master modern full-stack development with React, Node.js, TypeScript, and cloud…" at bounding box center [378, 399] width 353 height 57
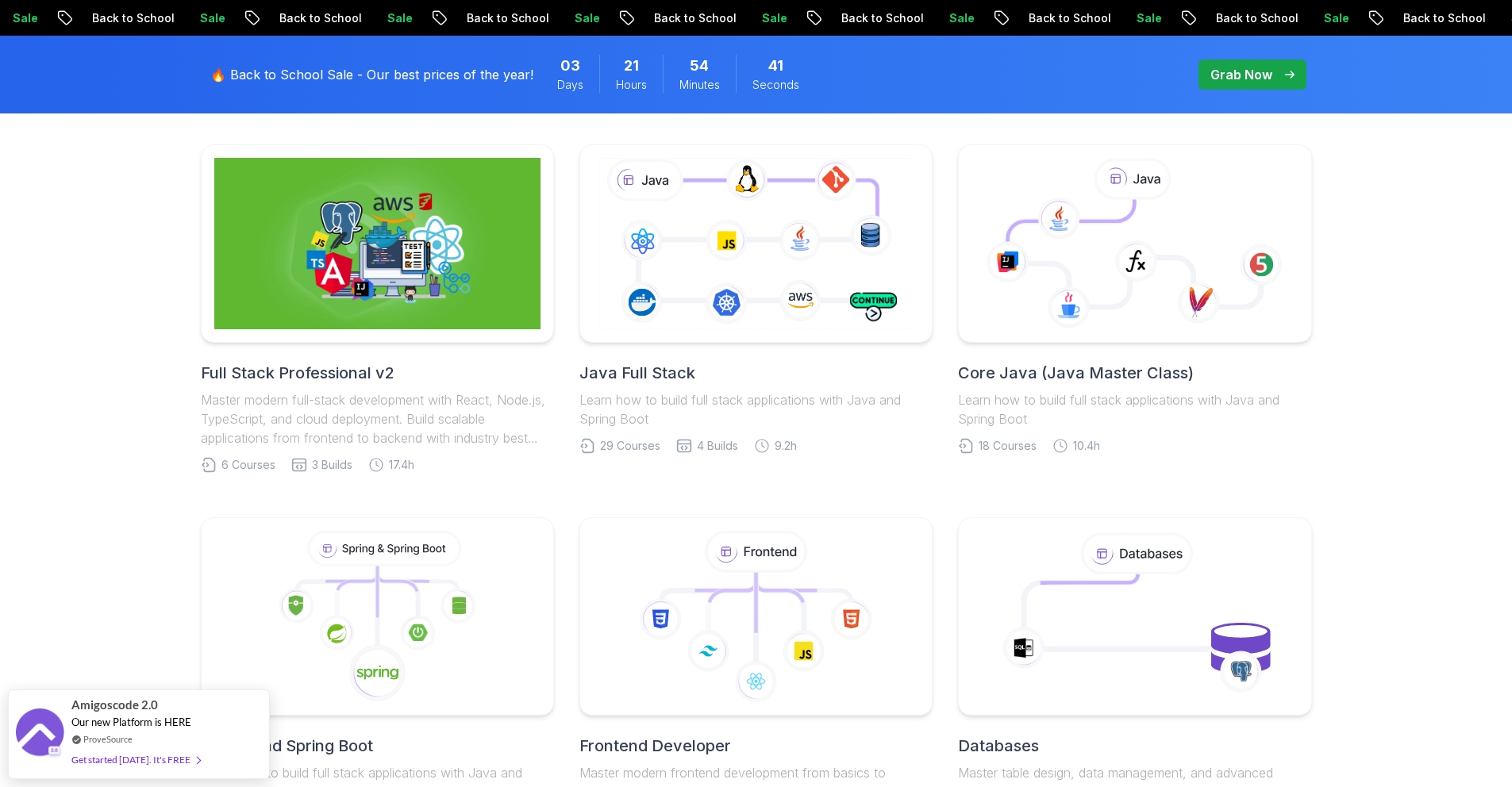
scroll to position [377, 0]
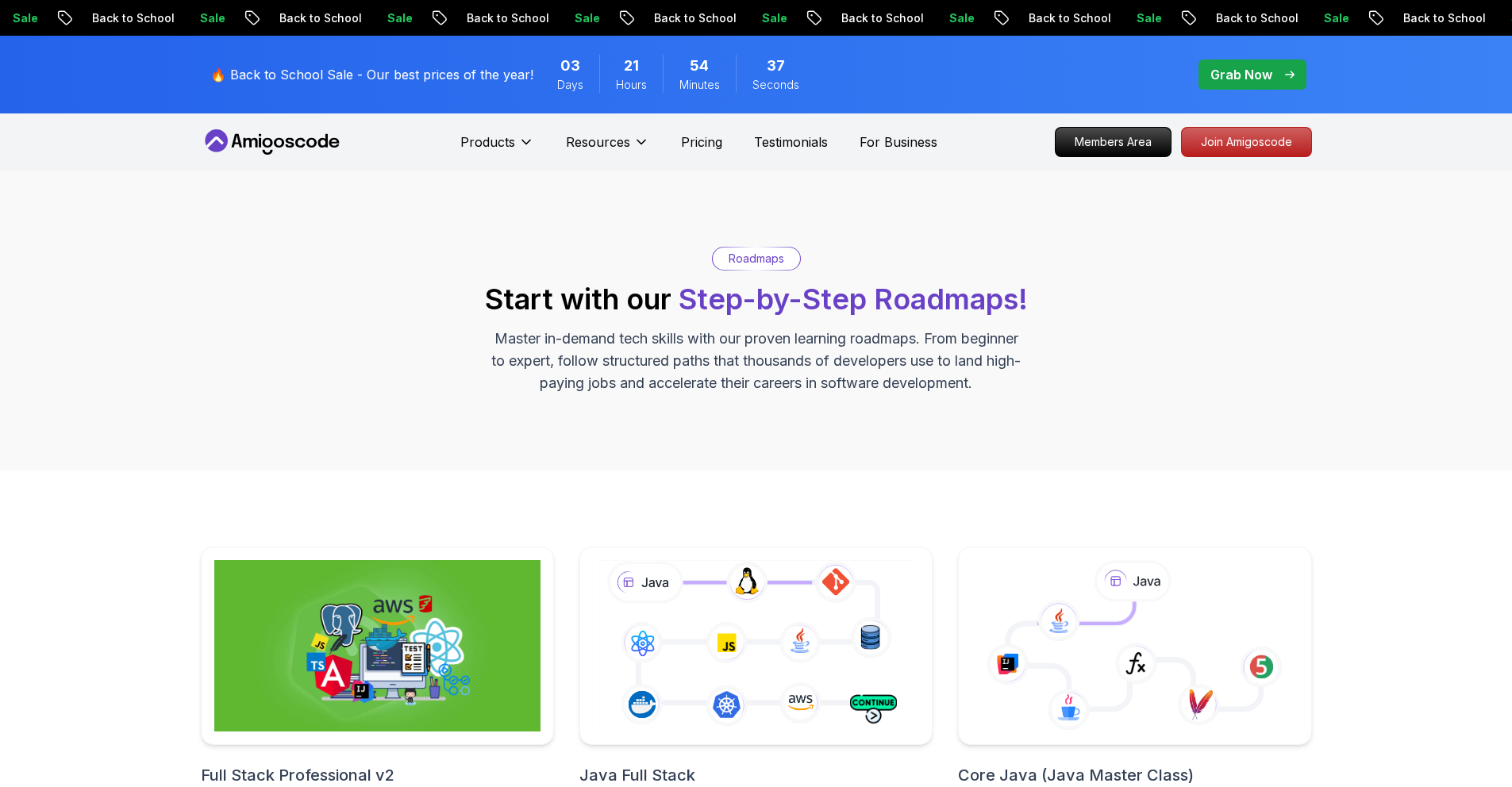
scroll to position [377, 0]
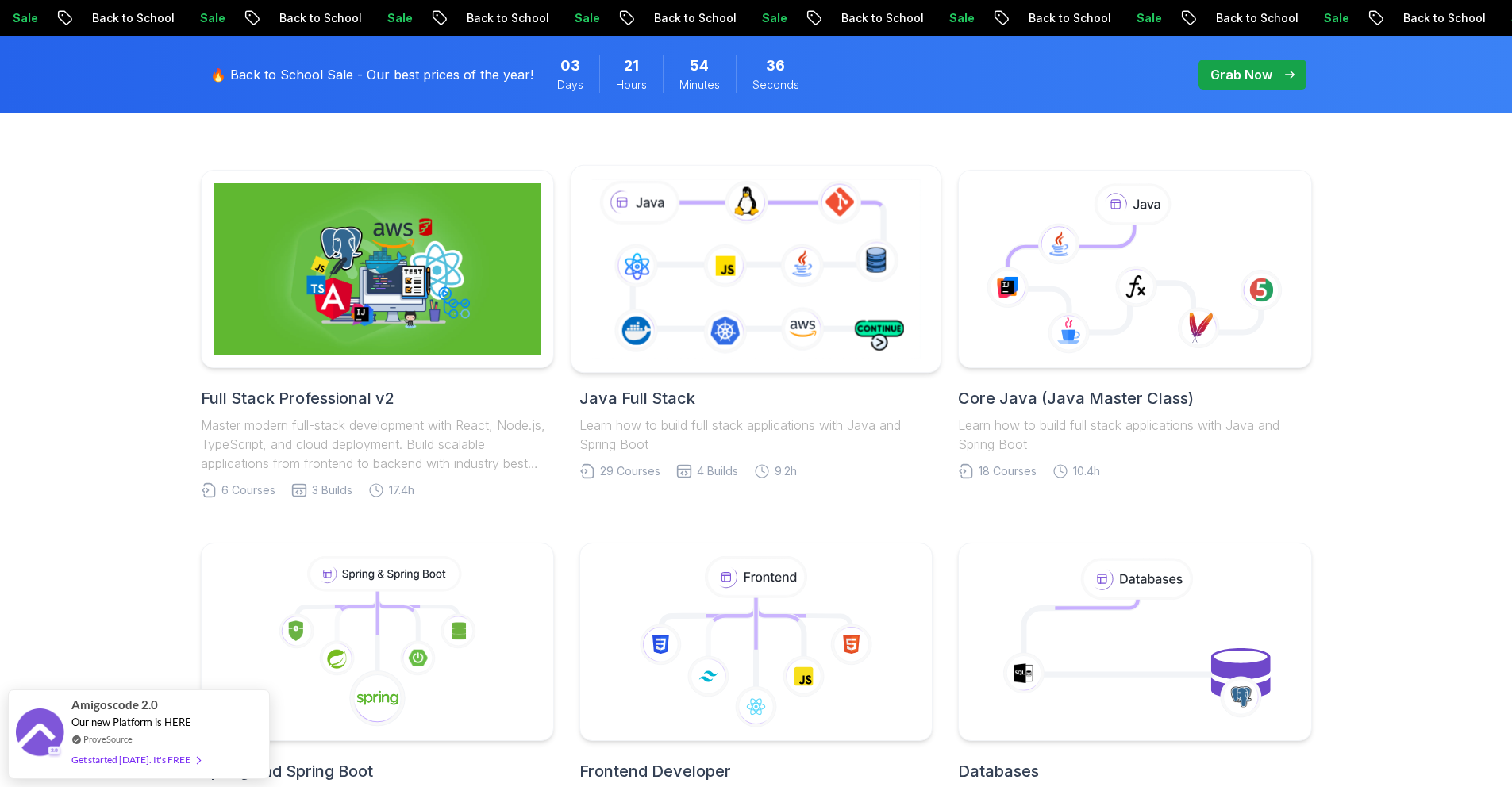
click at [645, 292] on icon at bounding box center [756, 269] width 335 height 187
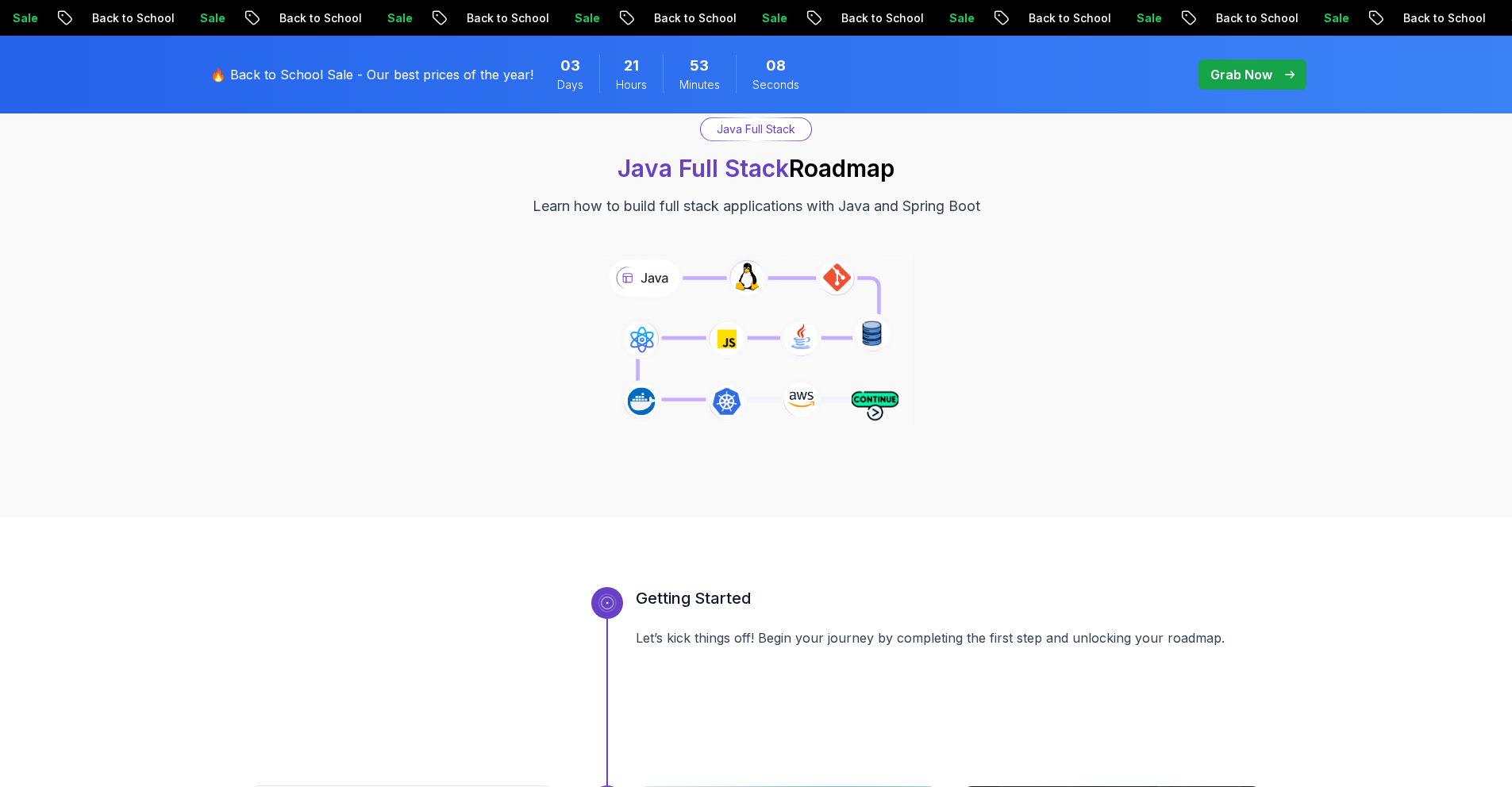
scroll to position [139, 0]
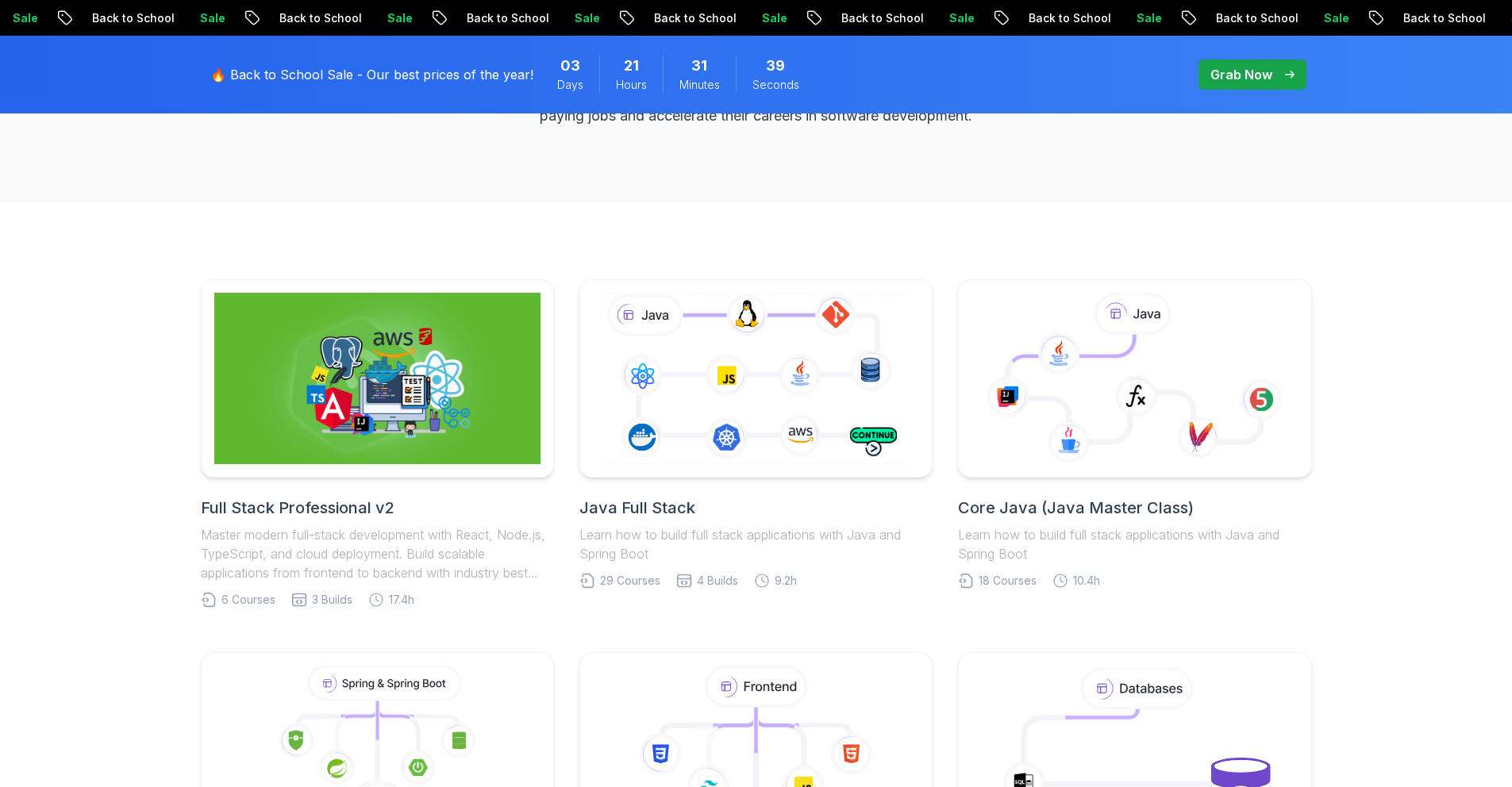
scroll to position [377, 0]
